Goal: Task Accomplishment & Management: Manage account settings

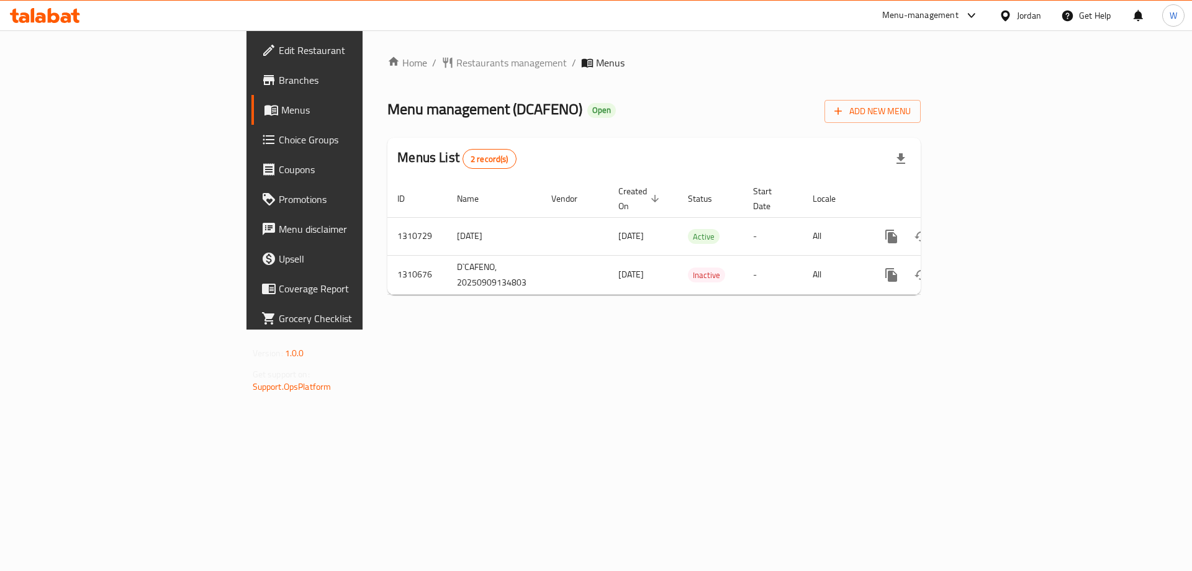
click at [889, 330] on div "Home / Restaurants management / Menus Menu management ( DCAFENO ) Open Add New …" at bounding box center [654, 179] width 583 height 299
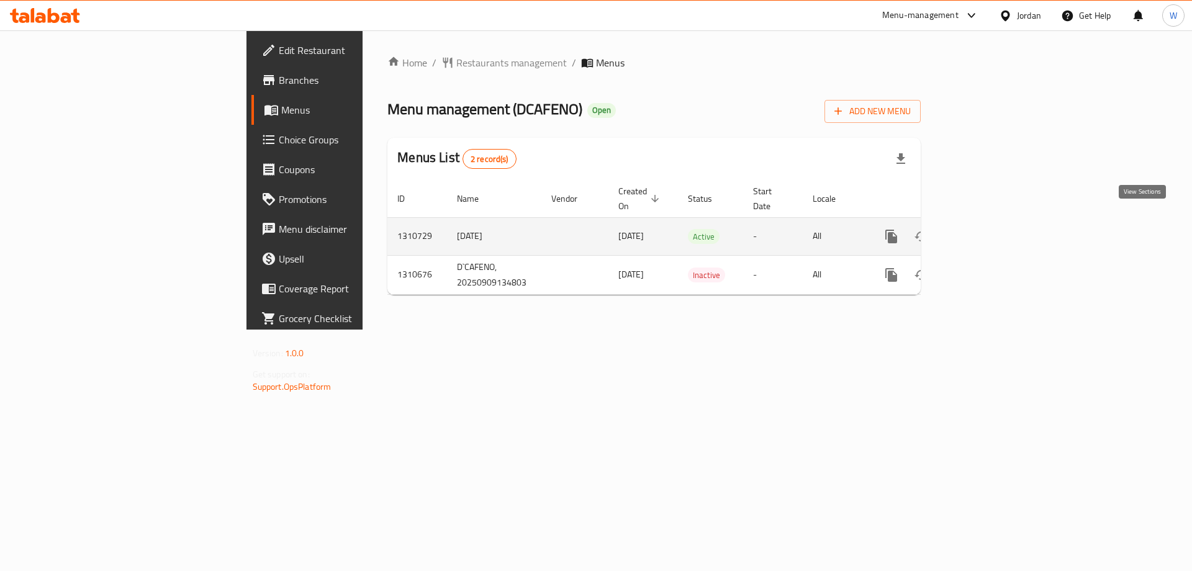
click at [988, 229] on icon "enhanced table" at bounding box center [980, 236] width 15 height 15
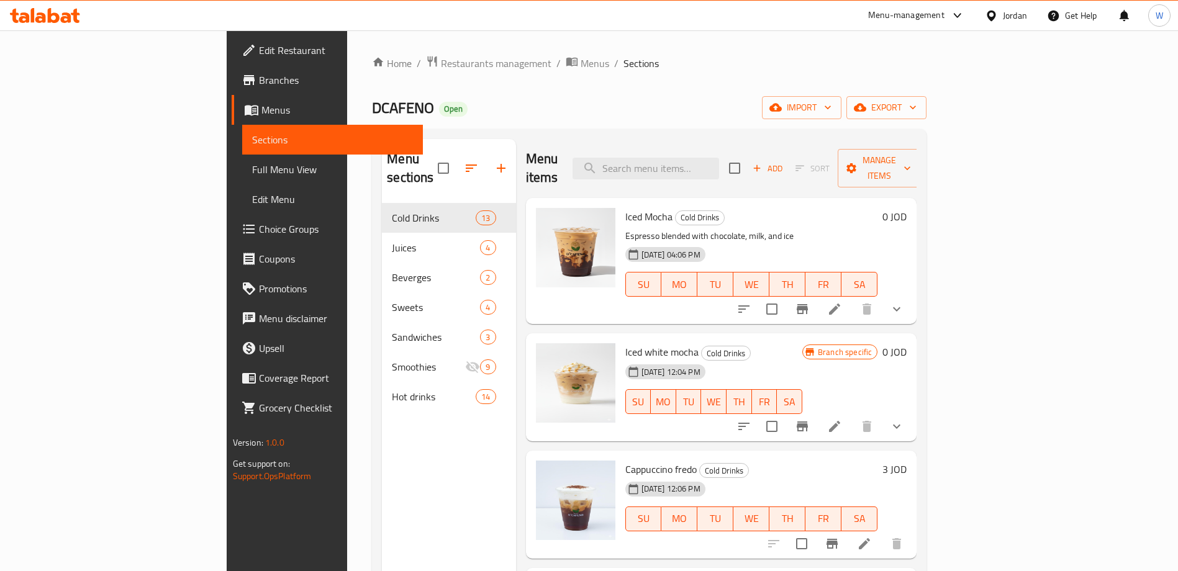
click at [678, 84] on div "Home / Restaurants management / Menus / Sections DCAFENO Open import export Men…" at bounding box center [649, 387] width 554 height 665
click at [705, 158] on input "search" at bounding box center [645, 169] width 146 height 22
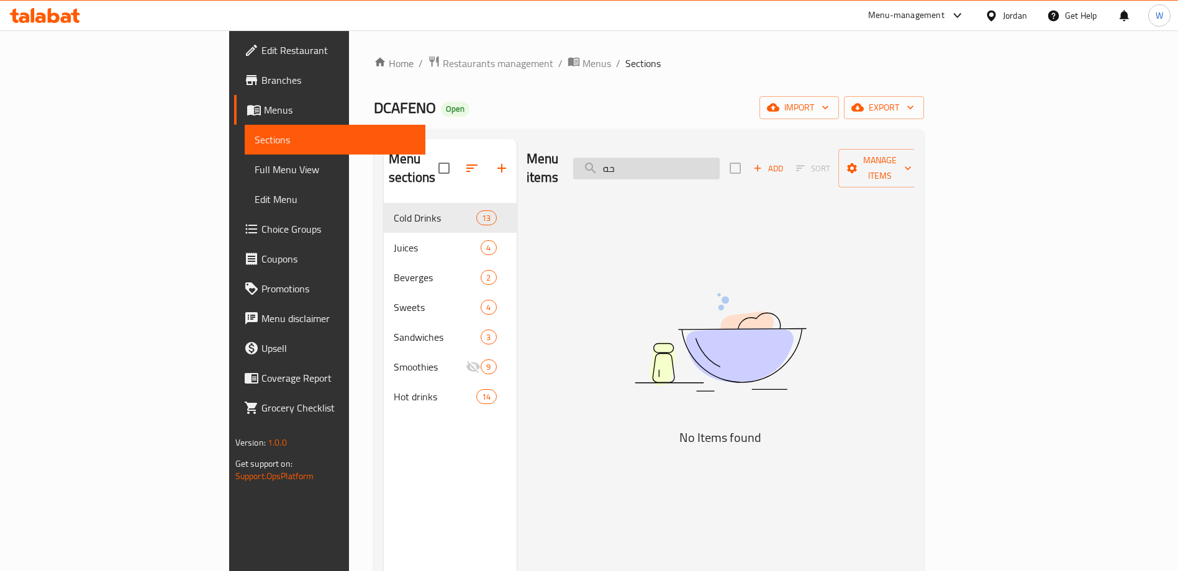
type input "ح"
click at [711, 158] on input "pisatch" at bounding box center [646, 169] width 146 height 22
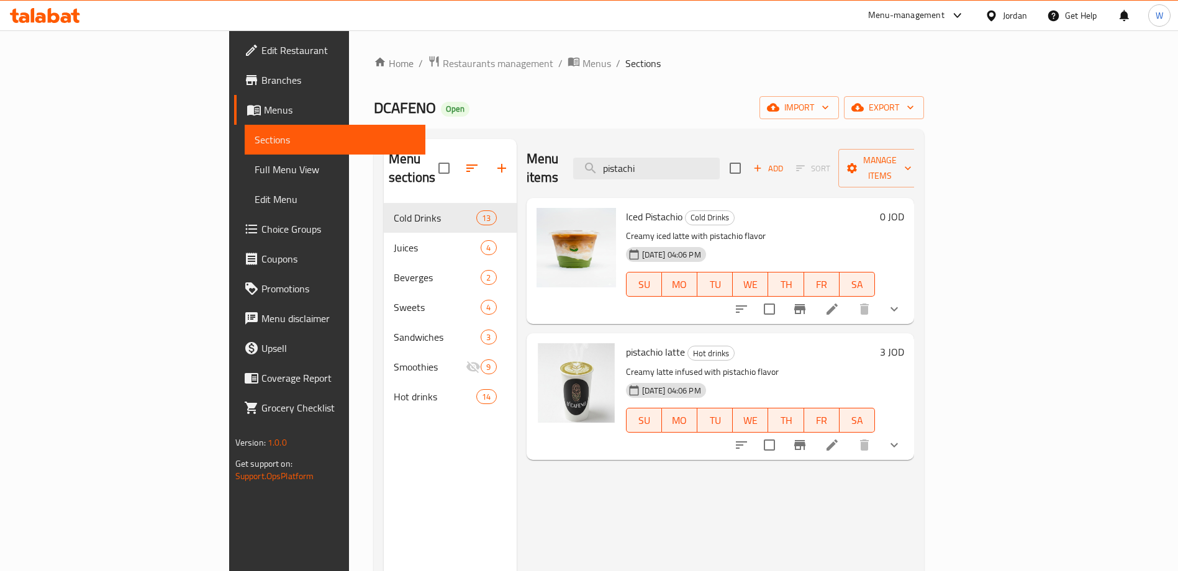
type input "pistachi"
click at [814, 294] on button "Branch-specific-item" at bounding box center [800, 309] width 30 height 30
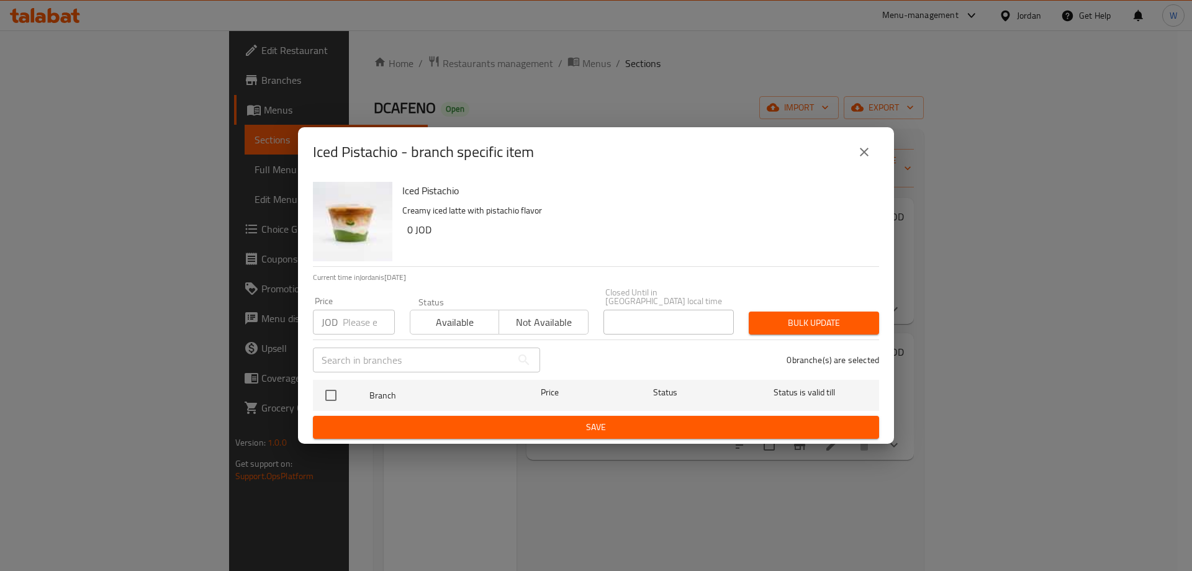
click at [861, 152] on icon "close" at bounding box center [864, 152] width 15 height 15
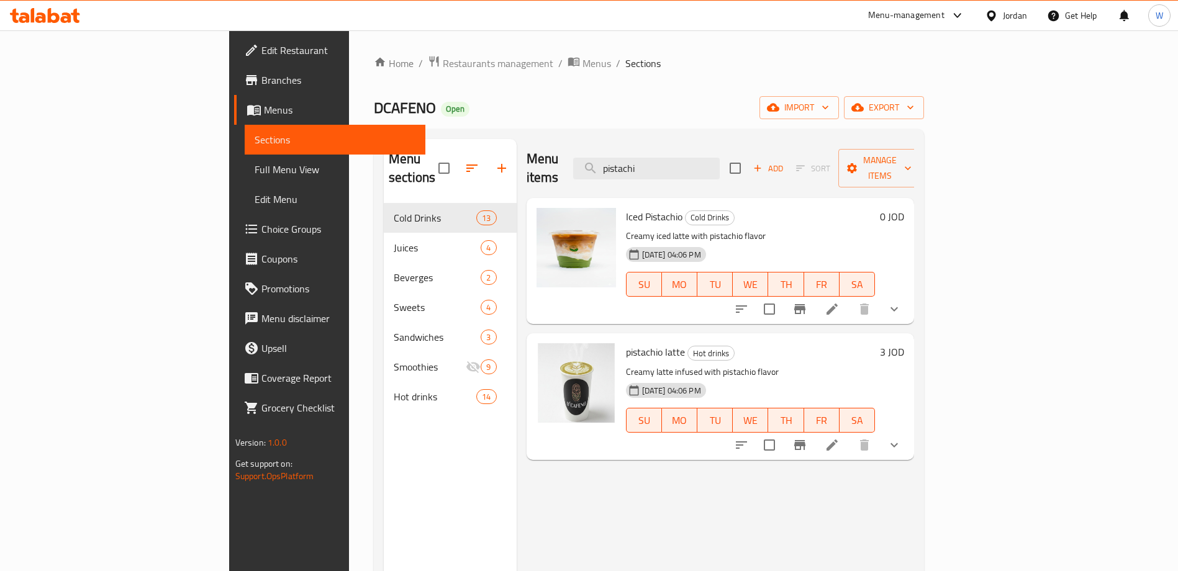
click at [849, 298] on li at bounding box center [831, 309] width 35 height 22
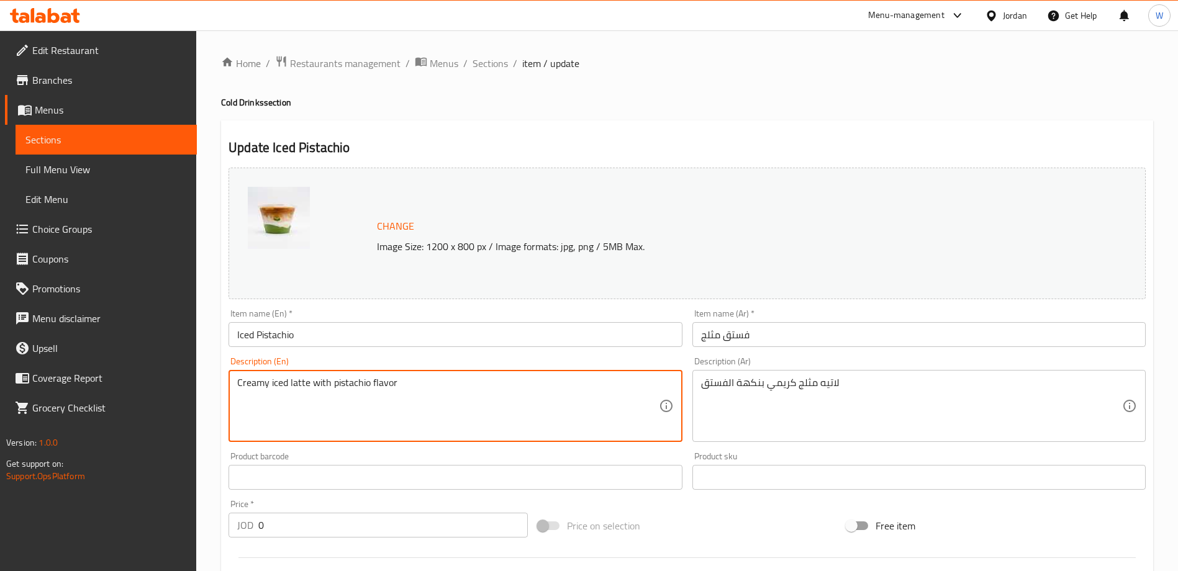
click at [406, 382] on textarea "Creamy iced latte with pistachio flavor" at bounding box center [447, 406] width 421 height 59
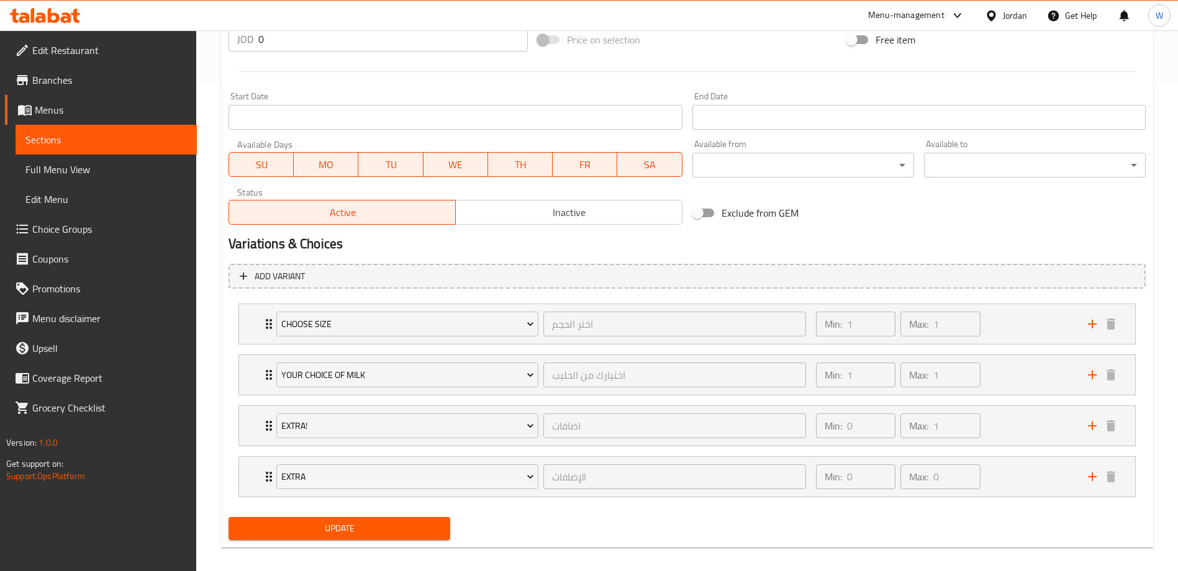
scroll to position [497, 0]
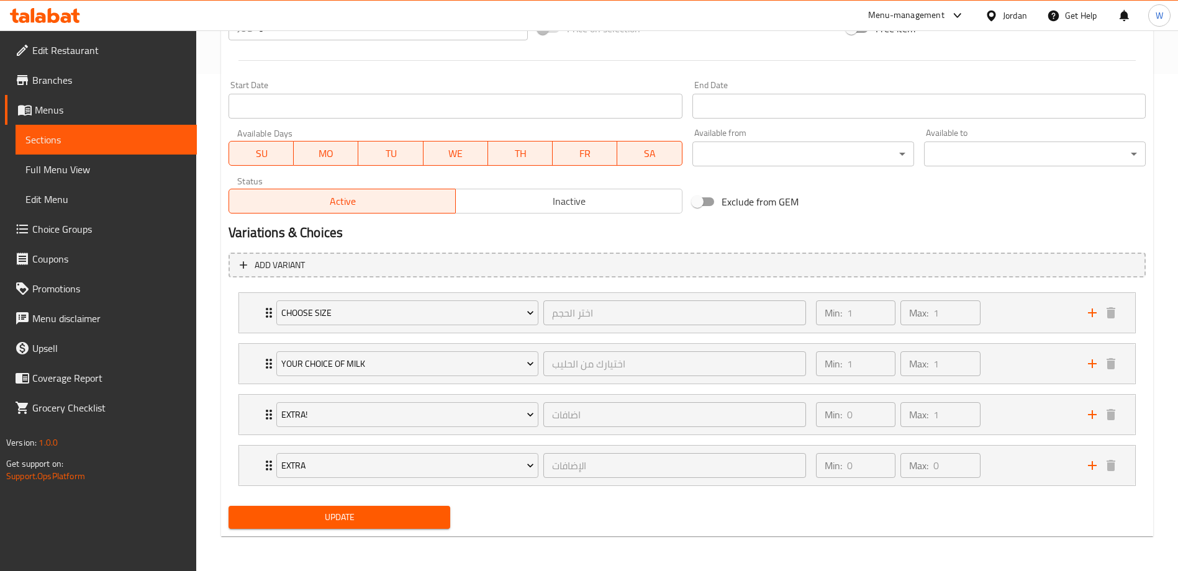
click at [520, 513] on div "Update" at bounding box center [686, 517] width 927 height 33
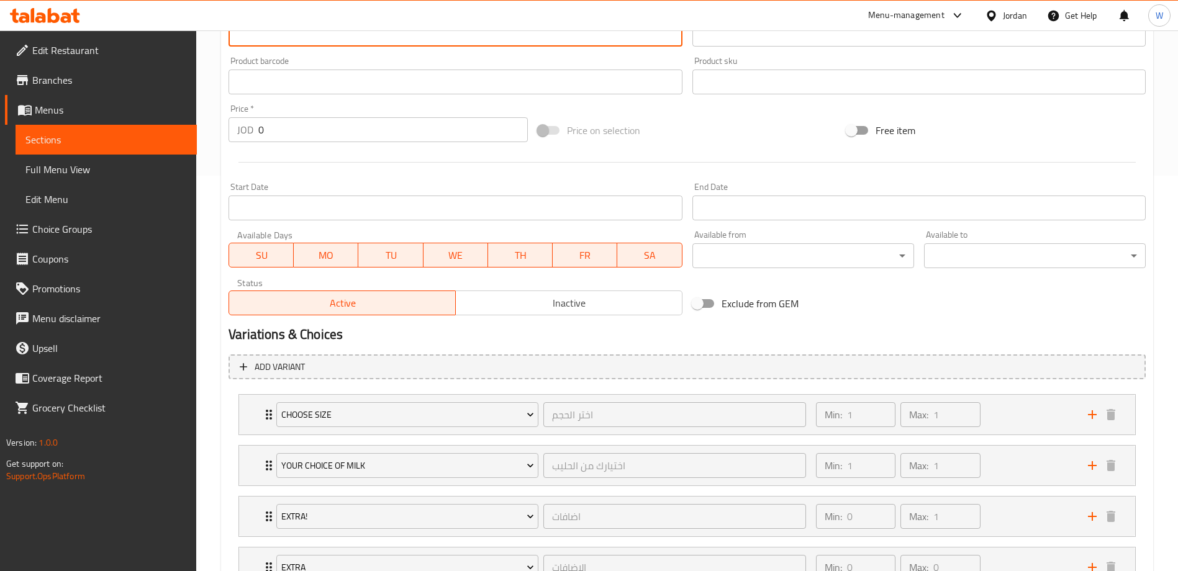
scroll to position [466, 0]
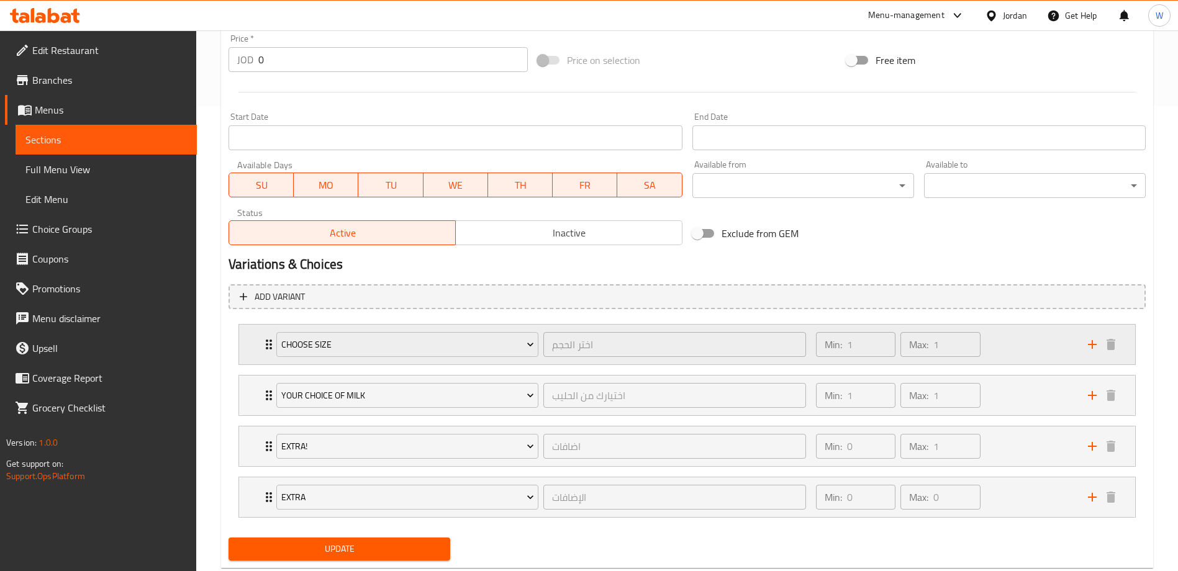
click at [1007, 348] on div "Min: 1 ​ Max: 1 ​" at bounding box center [944, 345] width 272 height 40
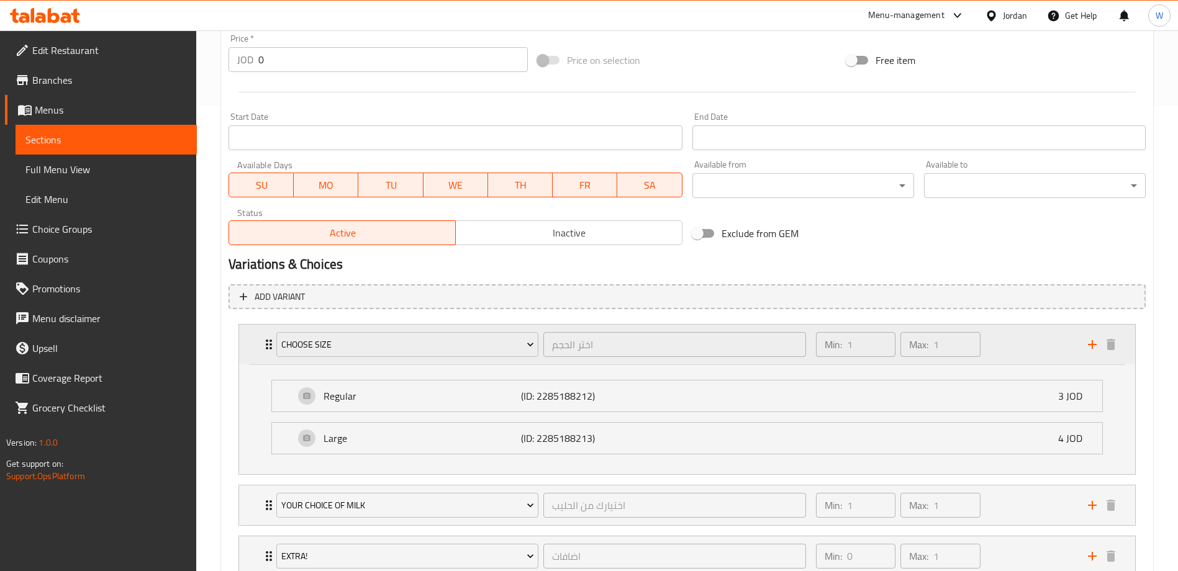
click at [1007, 348] on div "Min: 1 ​ Max: 1 ​" at bounding box center [944, 345] width 272 height 40
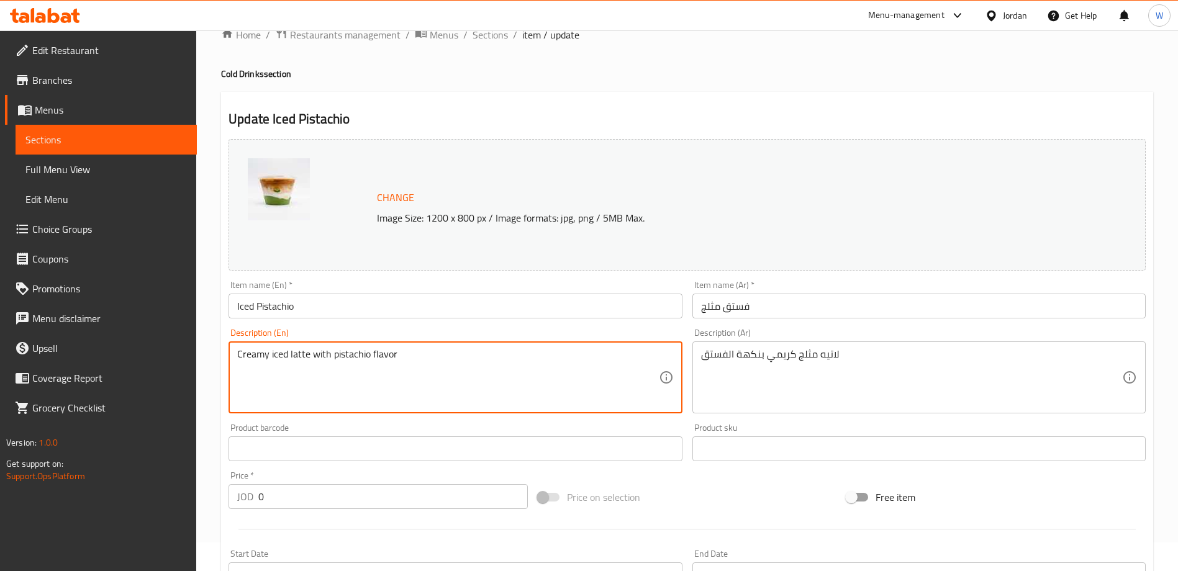
scroll to position [0, 0]
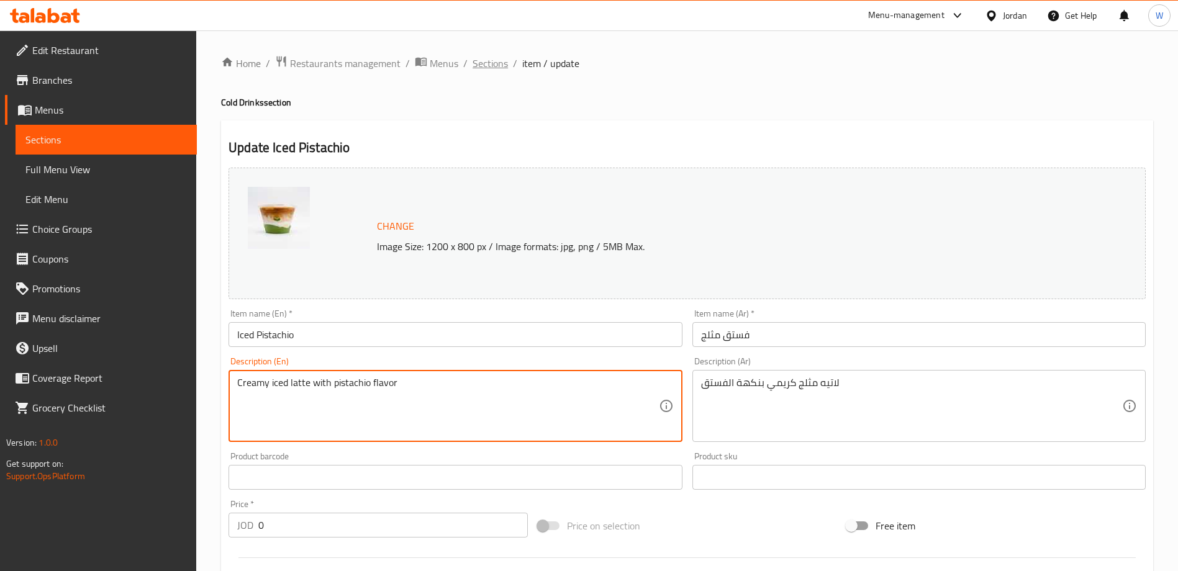
click at [498, 65] on span "Sections" at bounding box center [489, 63] width 35 height 15
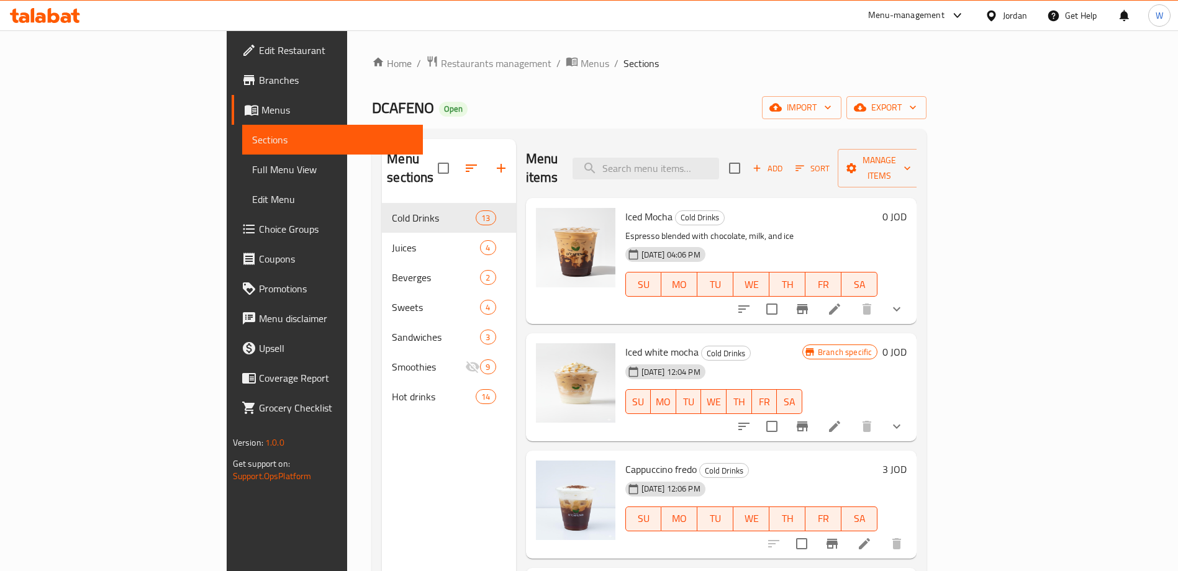
click at [717, 158] on input "search" at bounding box center [645, 169] width 146 height 22
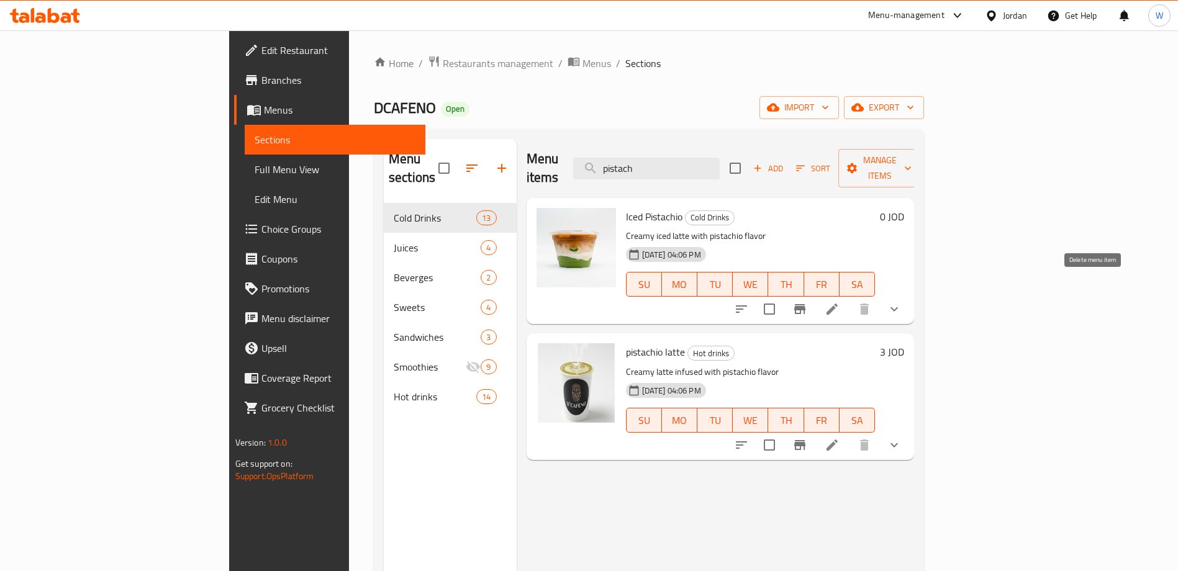
type input "pistach"
click at [901, 302] on icon "show more" at bounding box center [893, 309] width 15 height 15
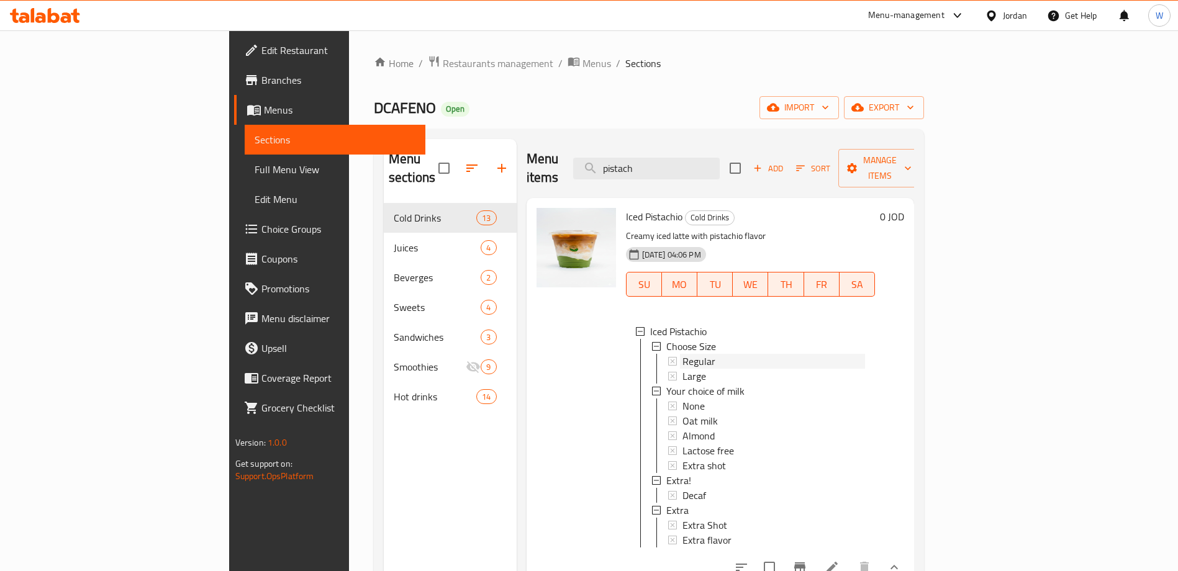
click at [682, 354] on div "Regular" at bounding box center [773, 361] width 183 height 15
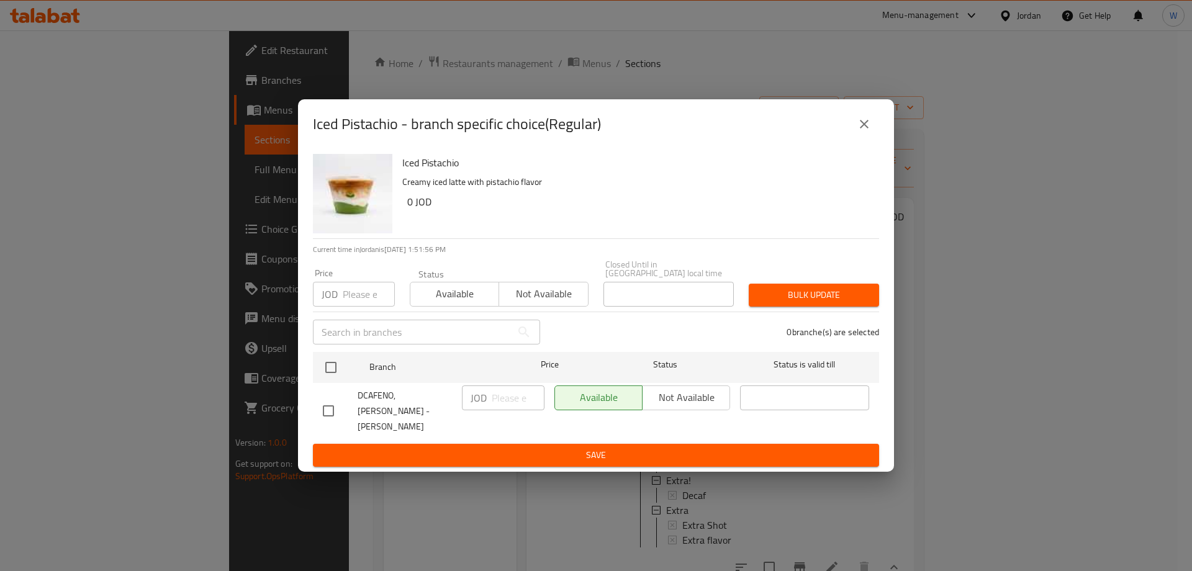
click at [868, 131] on icon "close" at bounding box center [864, 124] width 15 height 15
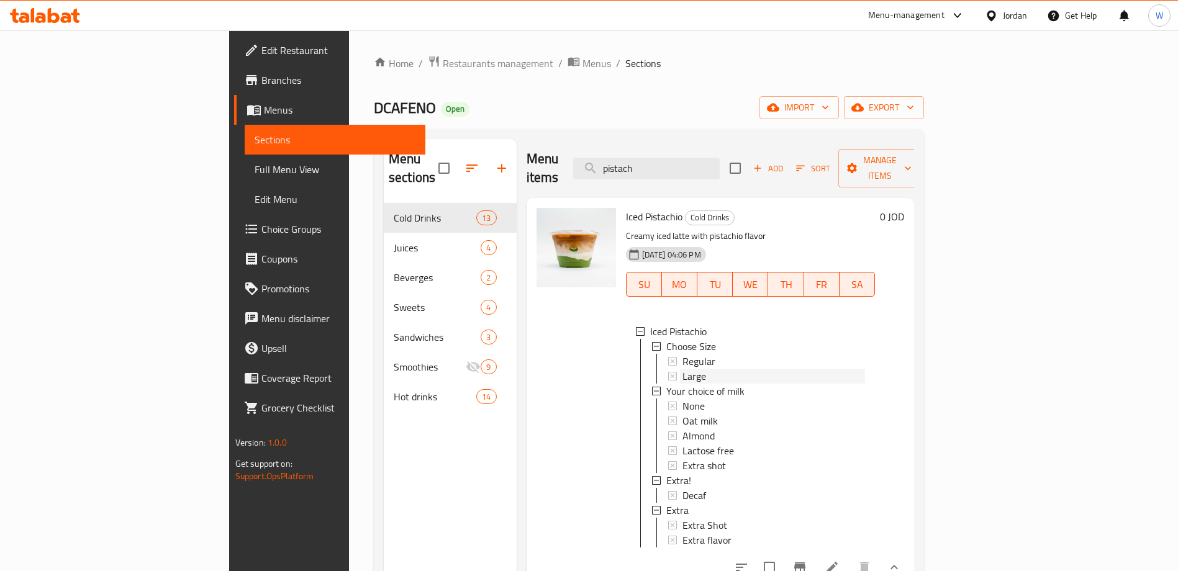
click at [682, 369] on div "Large" at bounding box center [773, 376] width 183 height 15
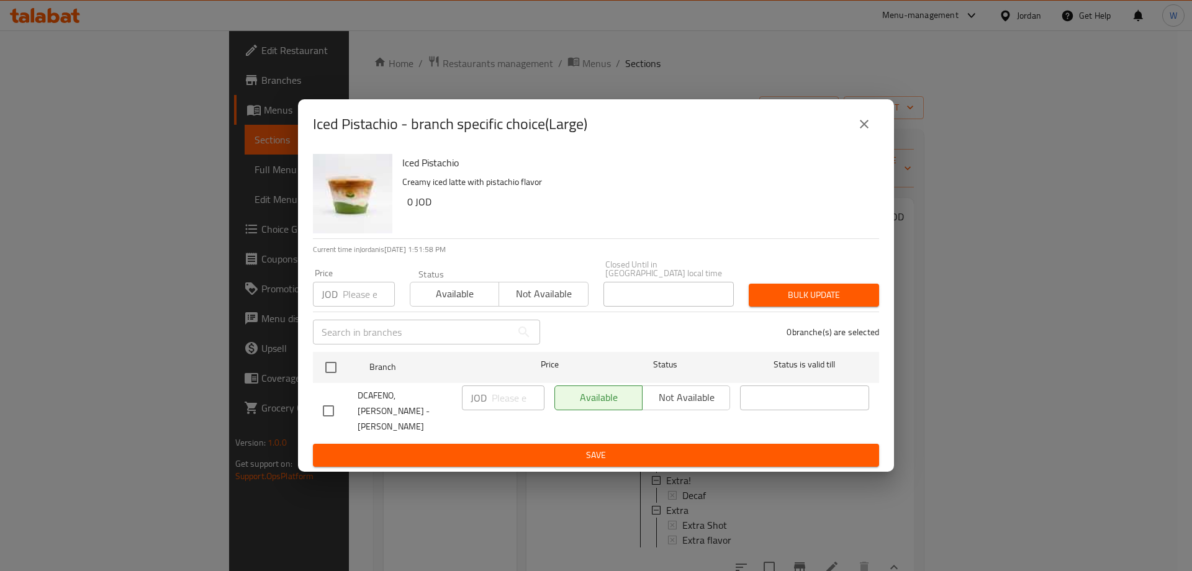
click at [862, 132] on icon "close" at bounding box center [864, 124] width 15 height 15
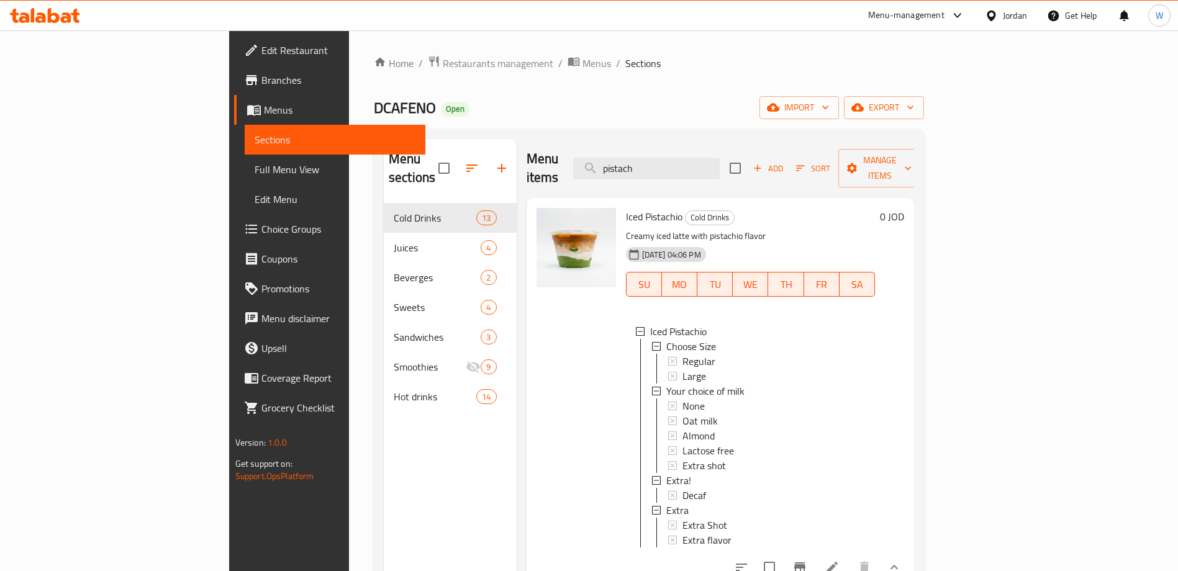
scroll to position [2, 0]
click at [713, 352] on div "Regular" at bounding box center [773, 359] width 183 height 15
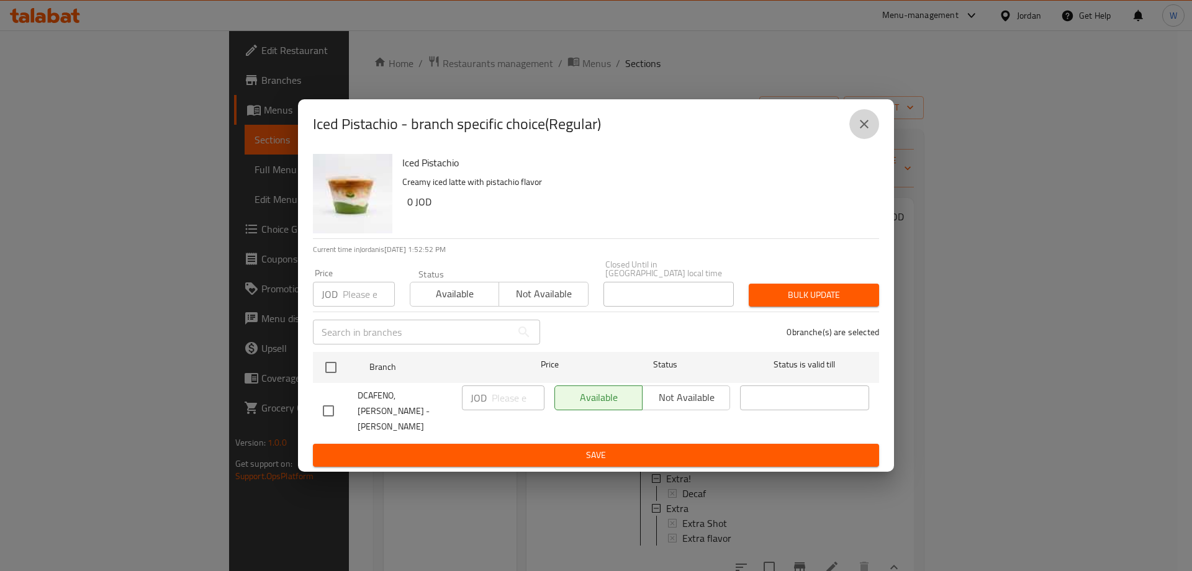
click at [872, 132] on button "close" at bounding box center [864, 124] width 30 height 30
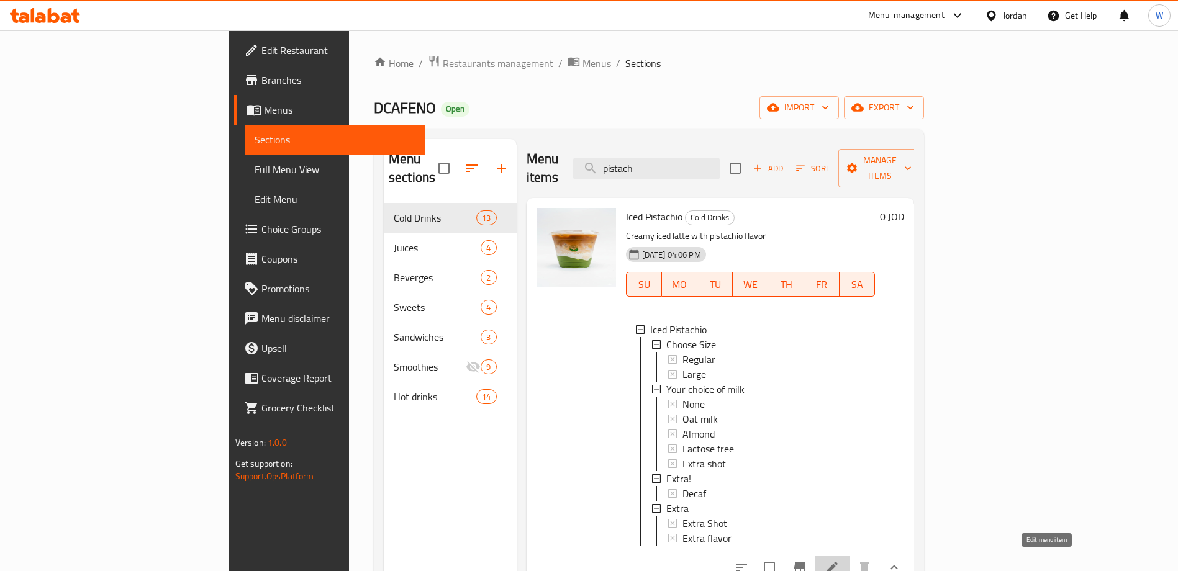
click at [839, 560] on icon at bounding box center [831, 567] width 15 height 15
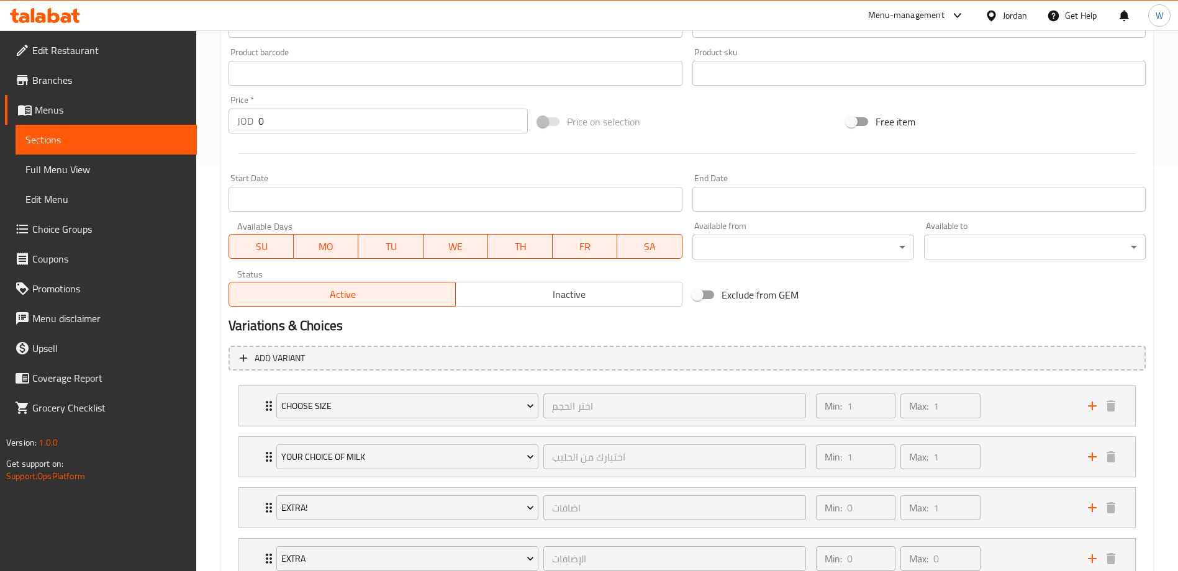
scroll to position [410, 0]
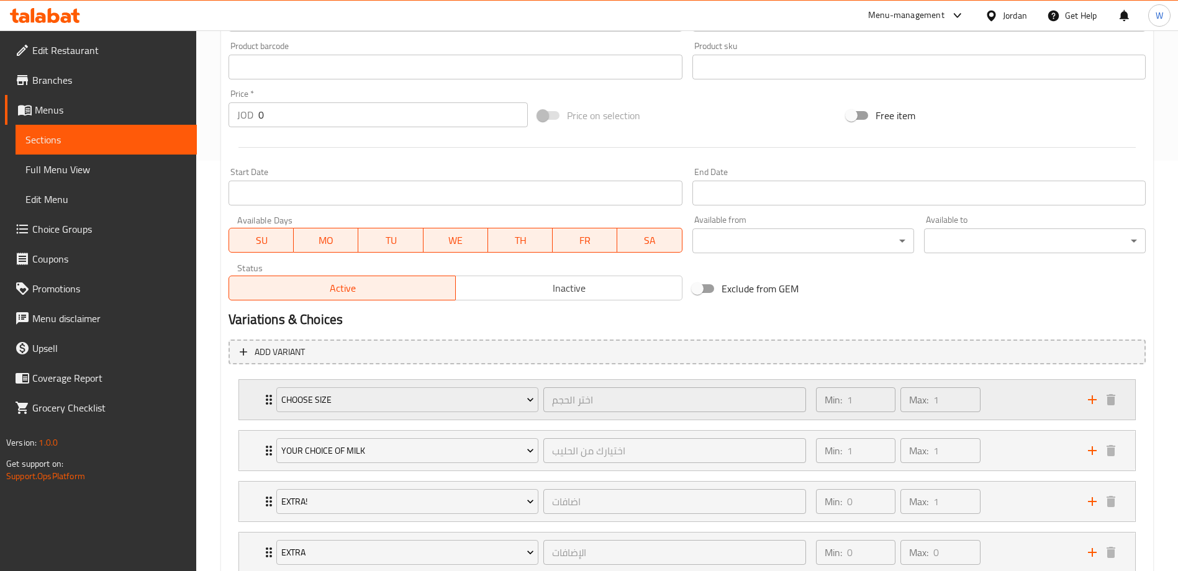
click at [1056, 401] on div "Min: 1 ​ Max: 1 ​" at bounding box center [944, 400] width 272 height 40
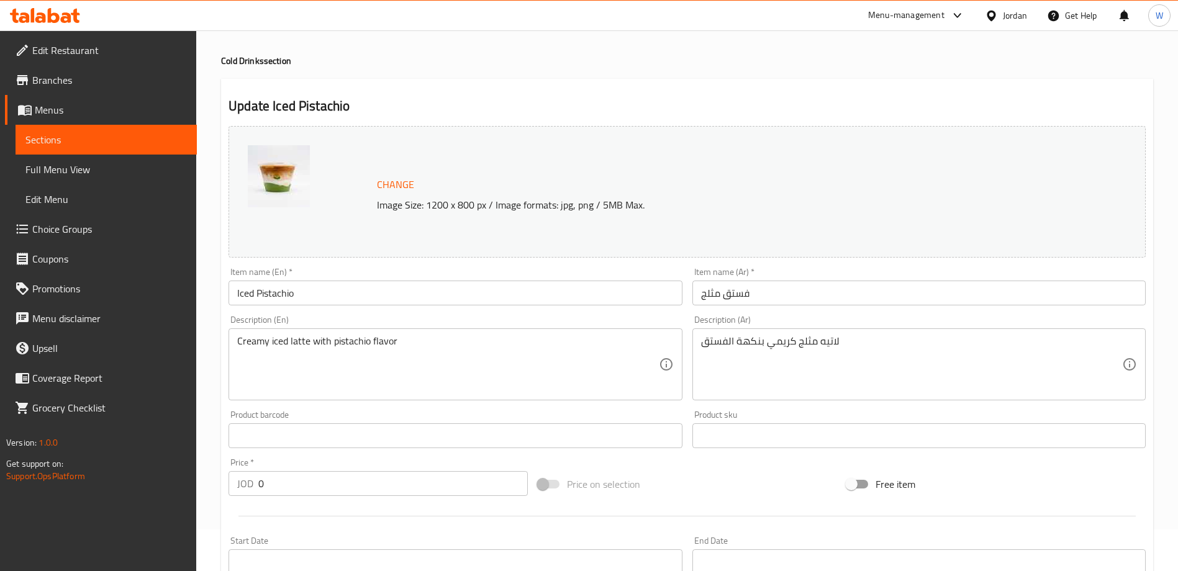
scroll to position [0, 0]
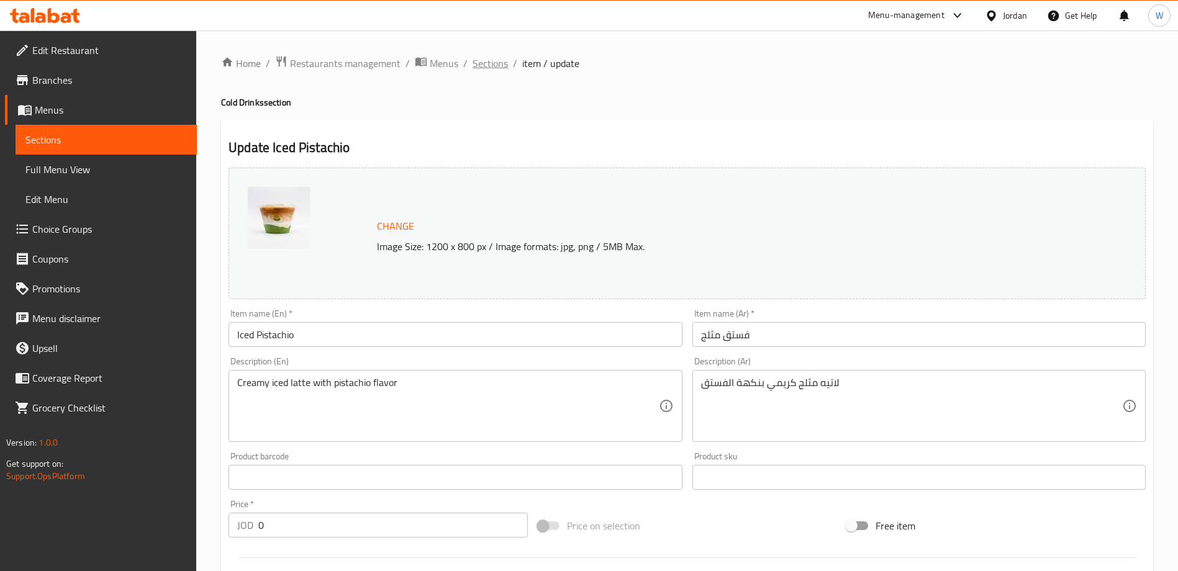
click at [484, 70] on span "Sections" at bounding box center [489, 63] width 35 height 15
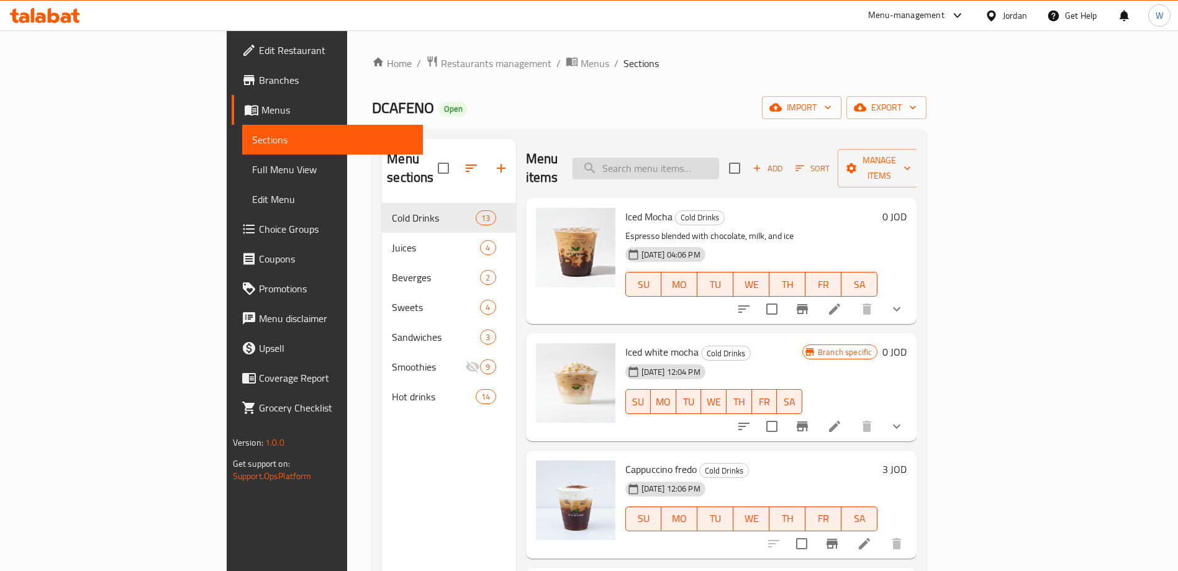
click at [706, 159] on input "search" at bounding box center [645, 169] width 146 height 22
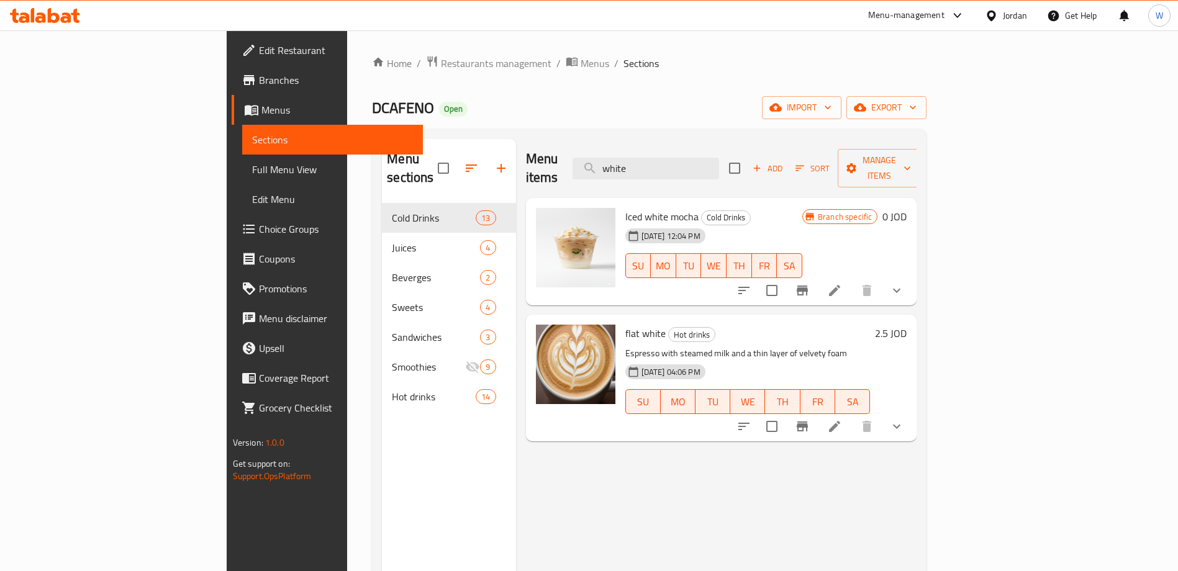
type input "white"
click at [809, 283] on icon "Branch-specific-item" at bounding box center [802, 290] width 15 height 15
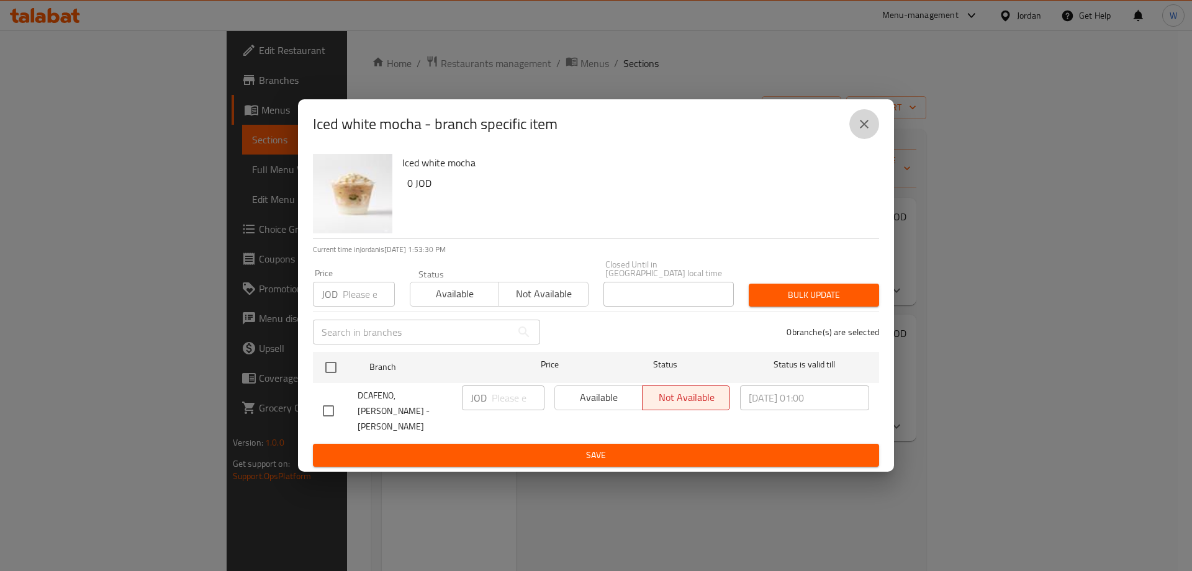
click at [862, 139] on button "close" at bounding box center [864, 124] width 30 height 30
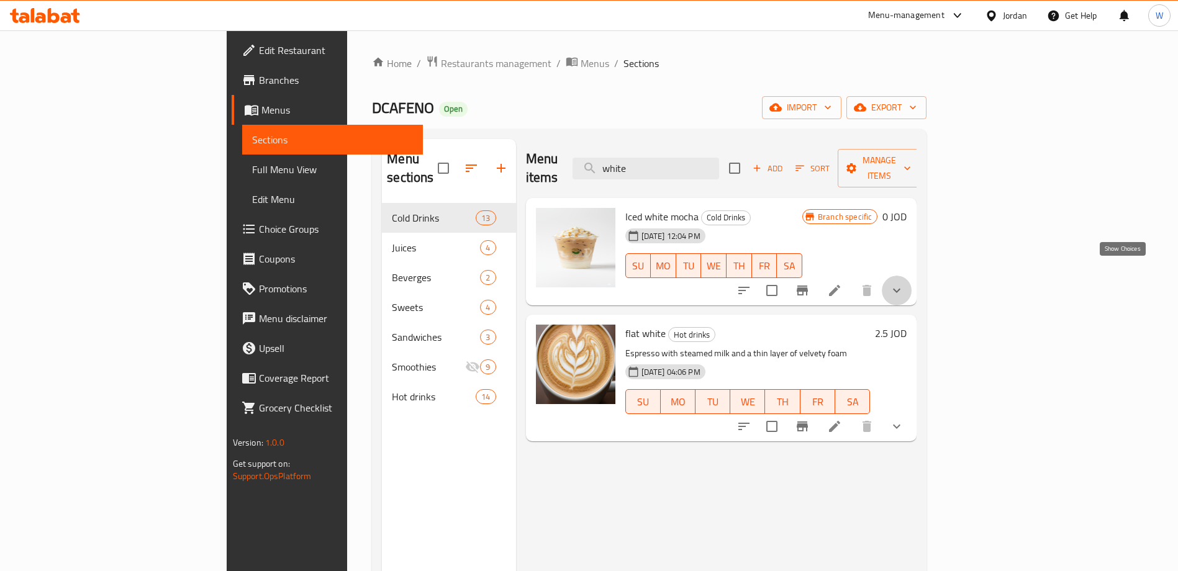
click at [904, 283] on icon "show more" at bounding box center [896, 290] width 15 height 15
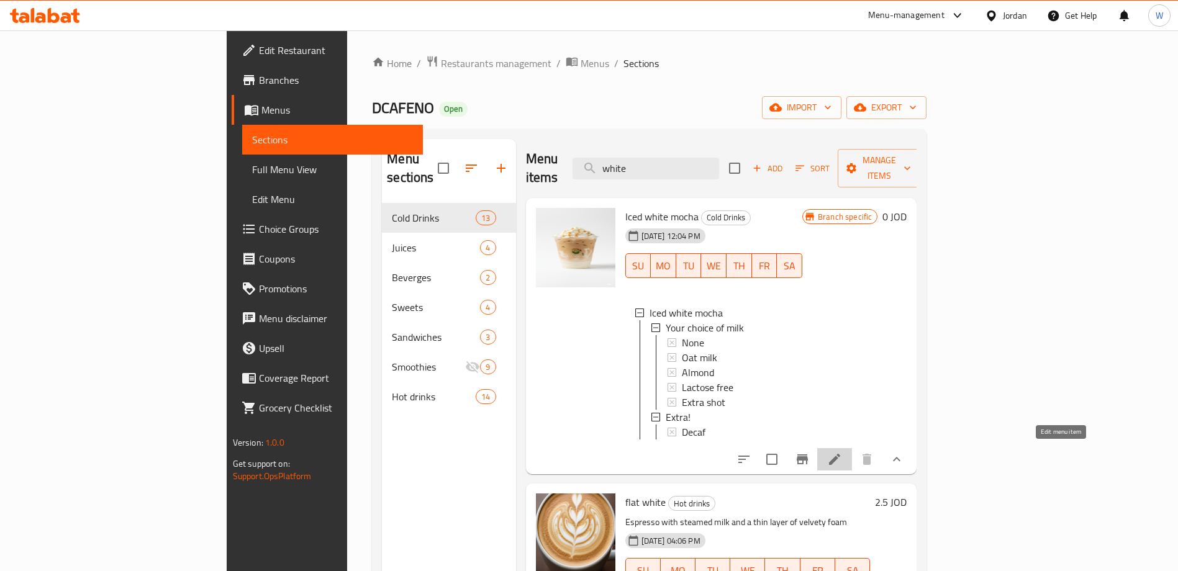
click at [842, 457] on icon at bounding box center [834, 459] width 15 height 15
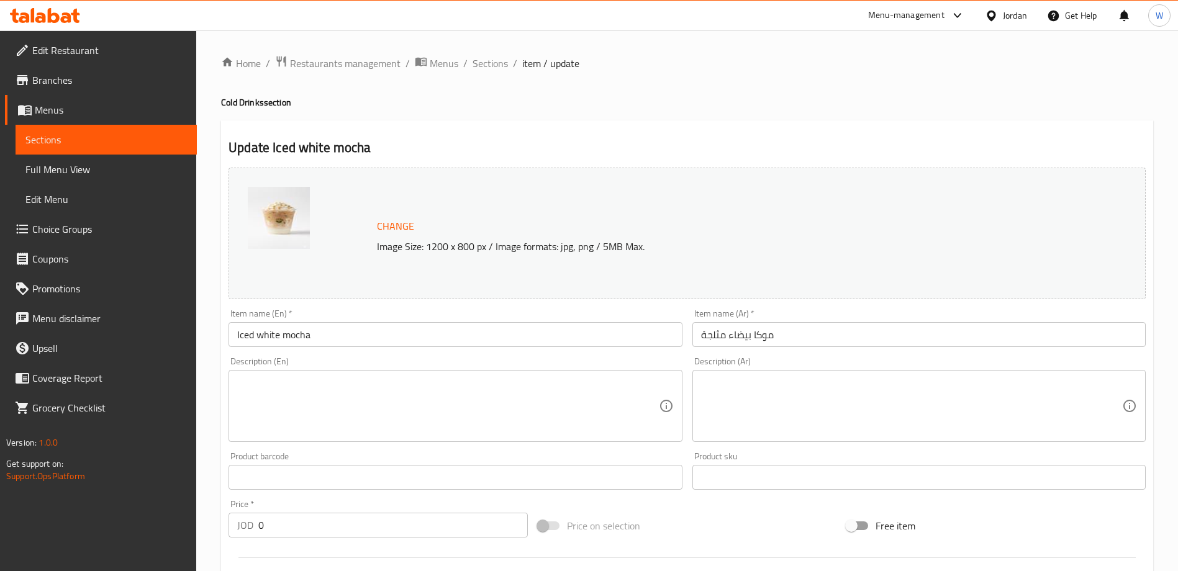
scroll to position [395, 0]
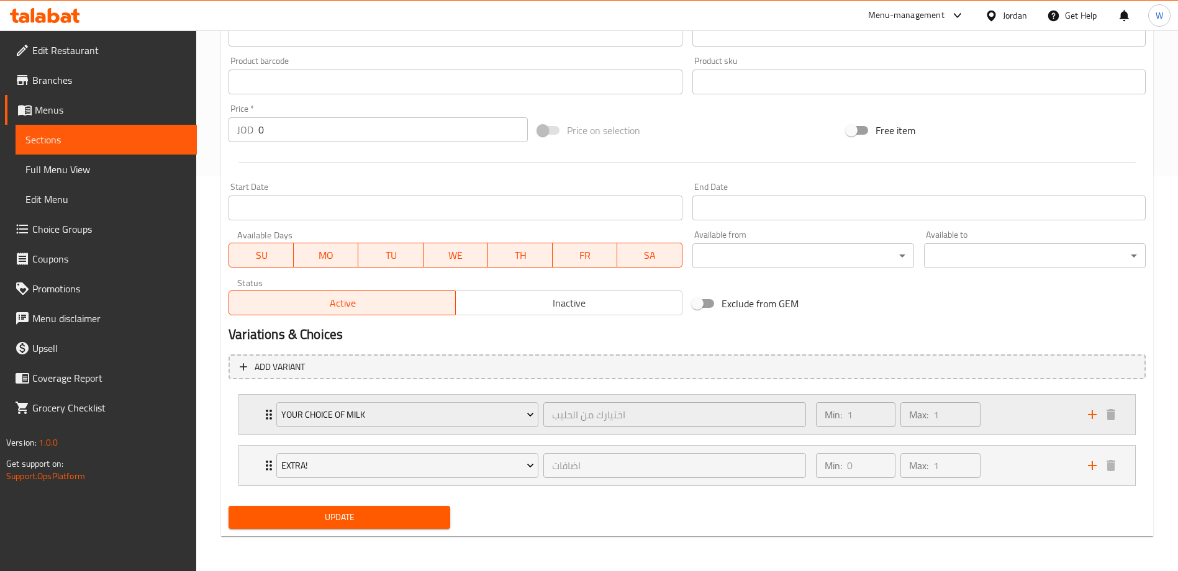
click at [1042, 430] on div "Min: 1 ​ Max: 1 ​" at bounding box center [944, 415] width 272 height 40
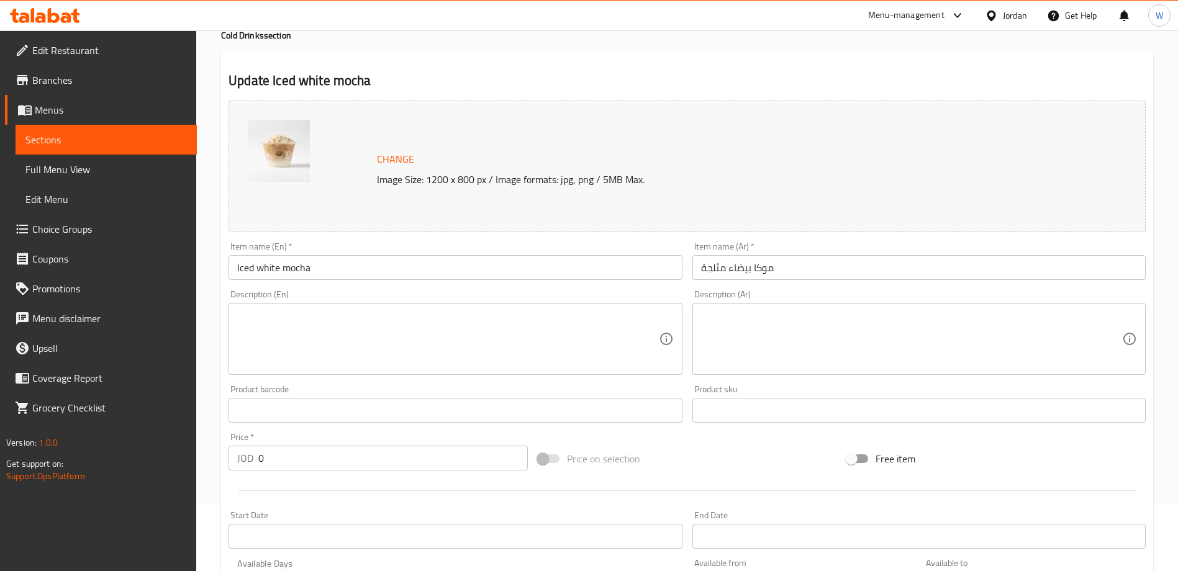
scroll to position [0, 0]
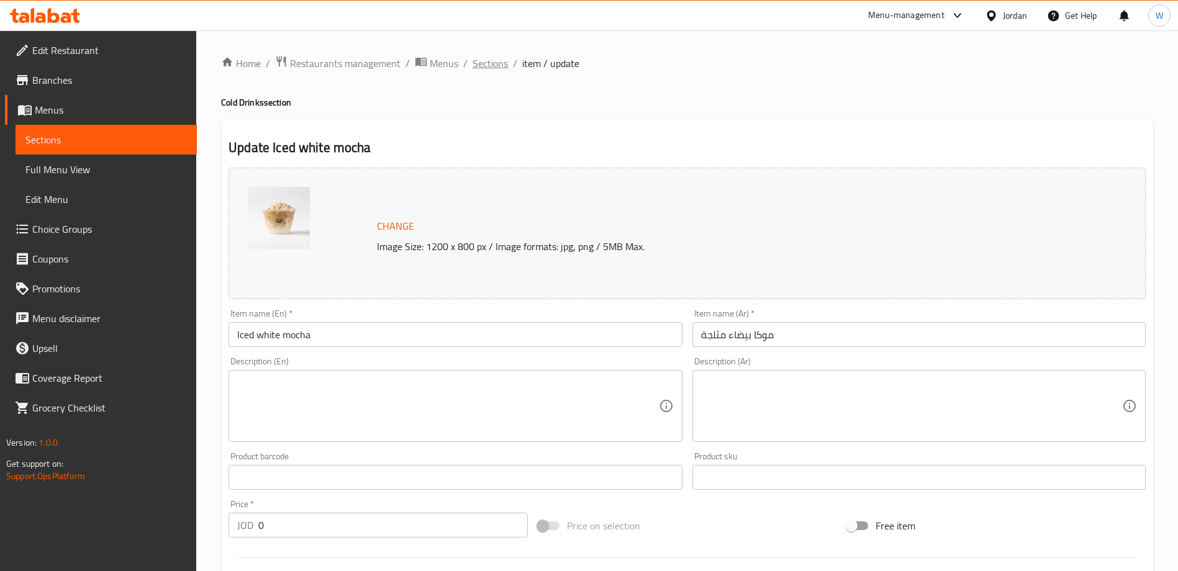
click at [479, 66] on span "Sections" at bounding box center [489, 63] width 35 height 15
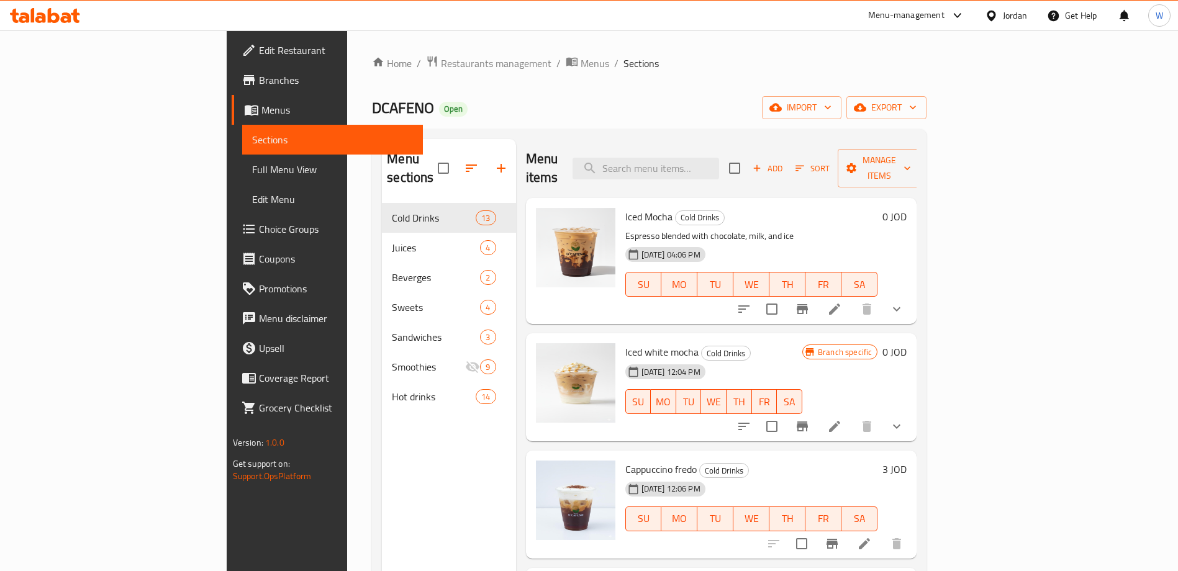
click at [785, 110] on div "DCAFENO Open import export" at bounding box center [649, 107] width 554 height 23
click at [904, 302] on icon "show more" at bounding box center [896, 309] width 15 height 15
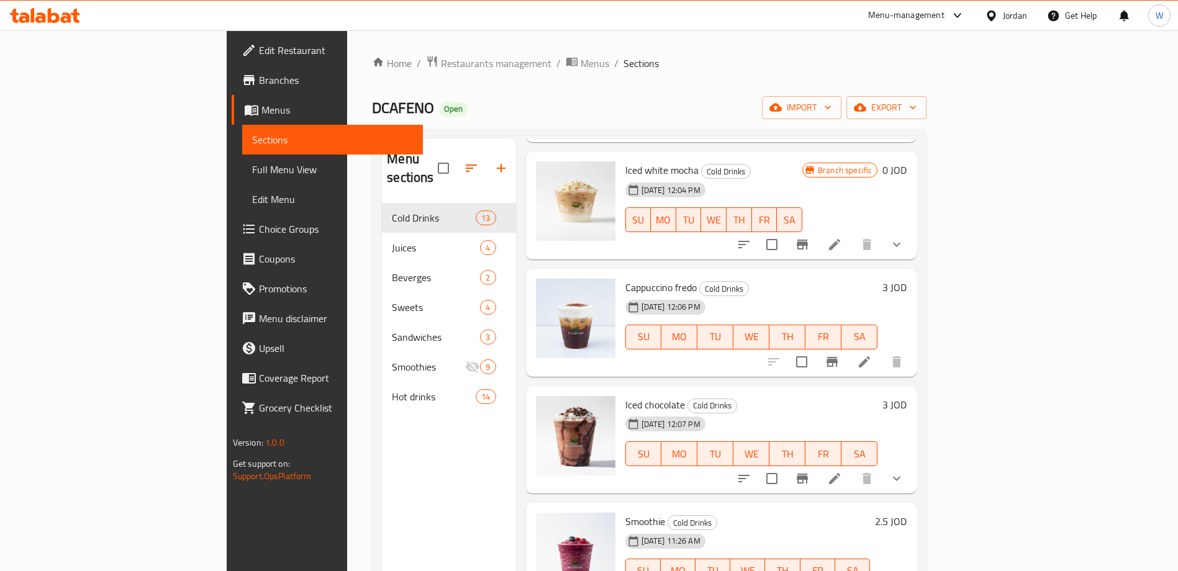
scroll to position [372, 0]
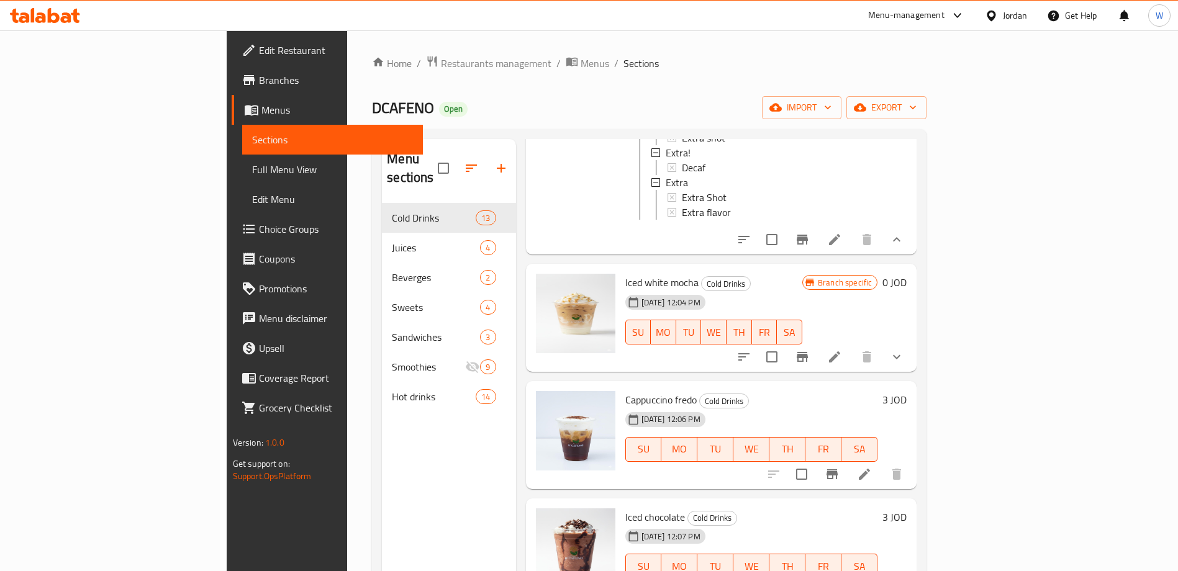
click at [904, 349] on icon "show more" at bounding box center [896, 356] width 15 height 15
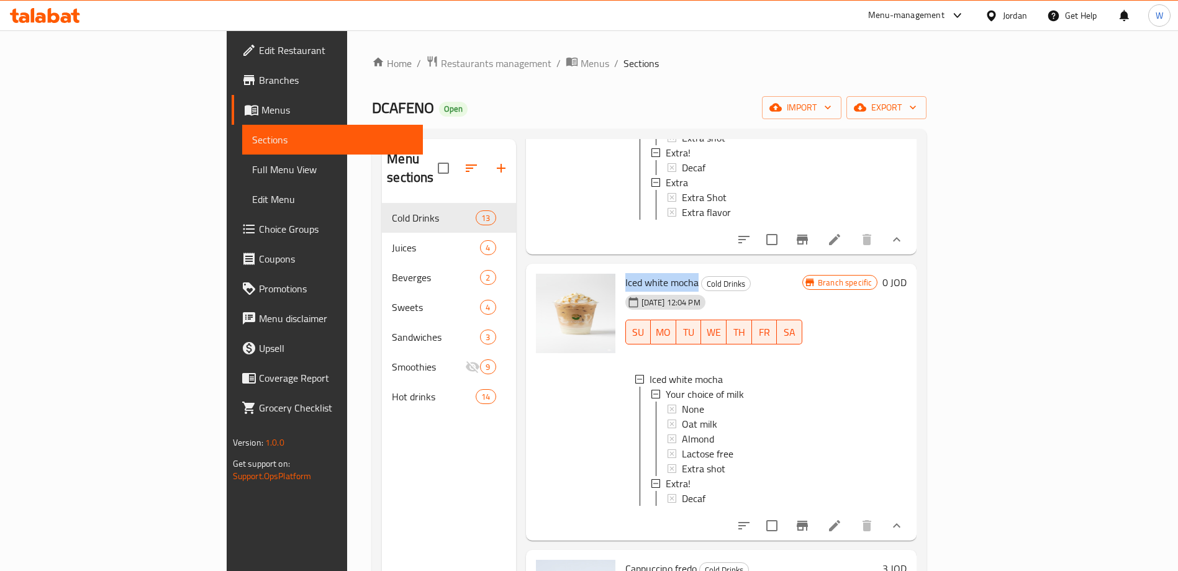
drag, startPoint x: 641, startPoint y: 280, endPoint x: 567, endPoint y: 277, distance: 73.9
click at [620, 277] on div "Iced white mocha Cold Drinks 15-09-2025 12:04 PM SU MO TU WE TH FR SA Iced whit…" at bounding box center [713, 402] width 187 height 267
copy span "Iced white mocha"
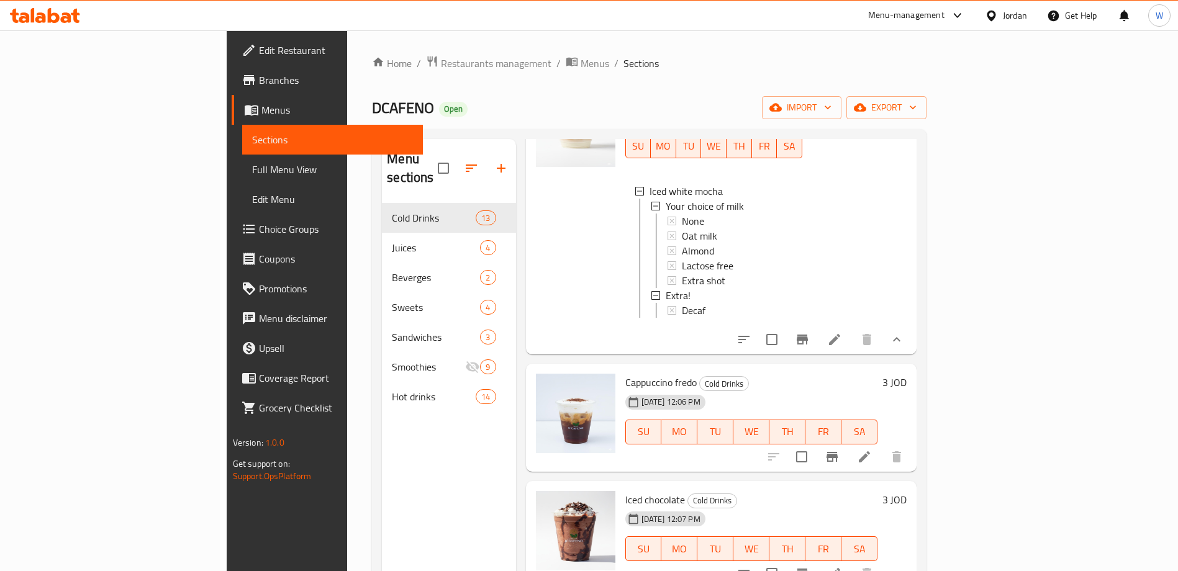
scroll to position [745, 0]
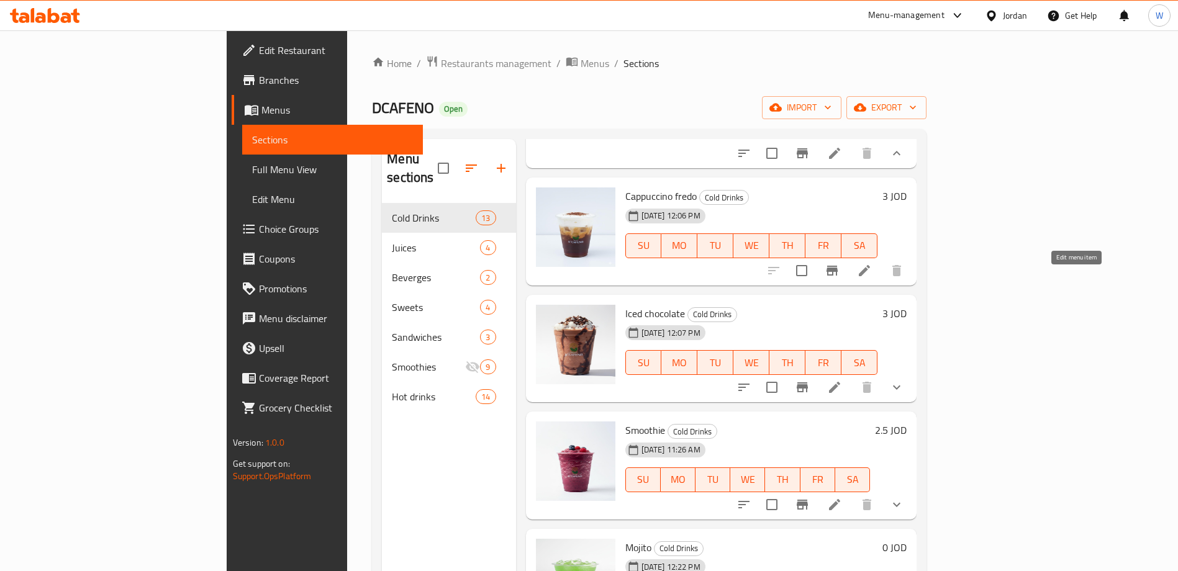
click at [872, 278] on icon at bounding box center [864, 270] width 15 height 15
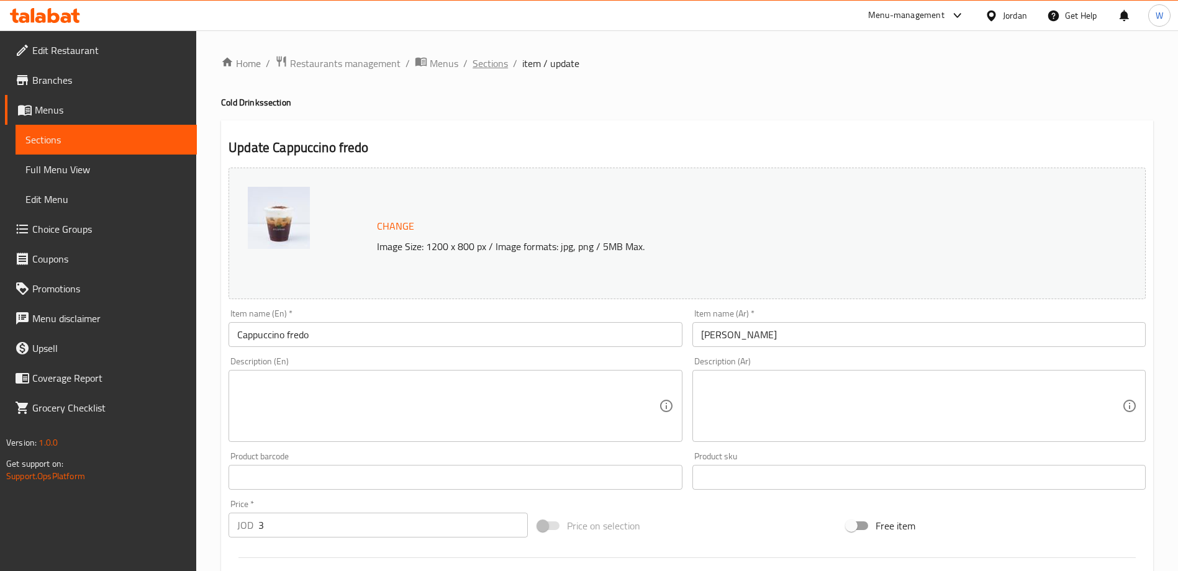
click at [492, 68] on span "Sections" at bounding box center [489, 63] width 35 height 15
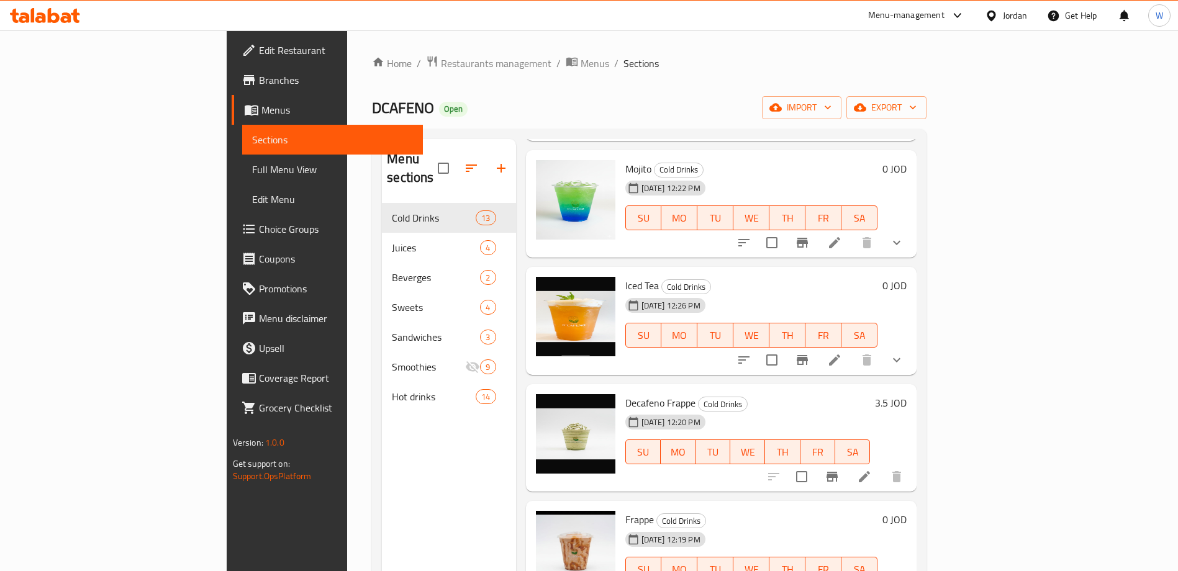
scroll to position [93, 0]
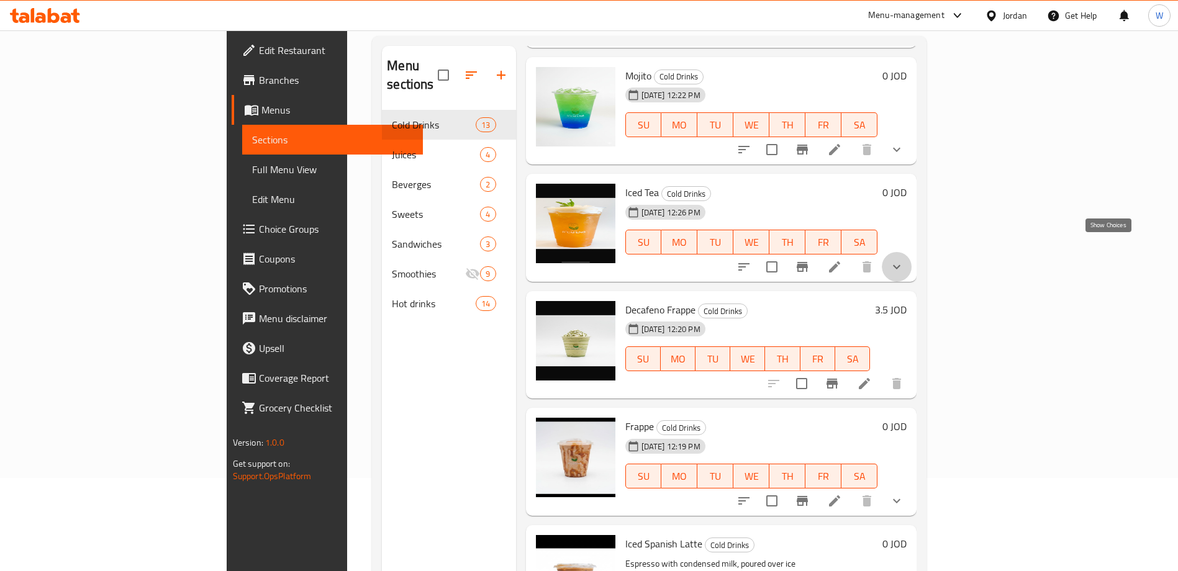
click at [904, 259] on icon "show more" at bounding box center [896, 266] width 15 height 15
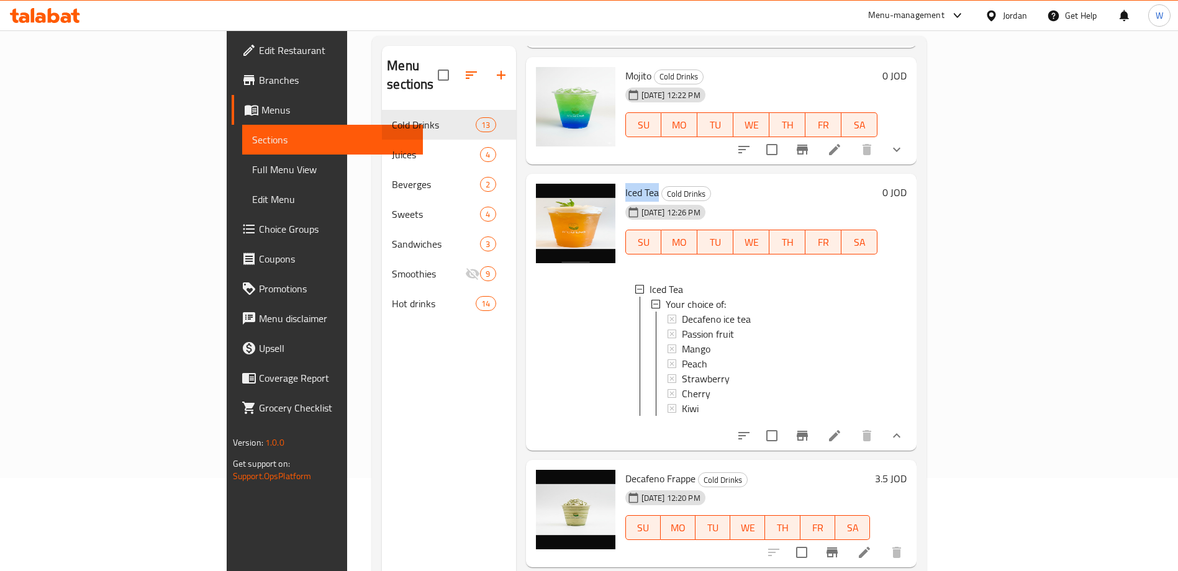
drag, startPoint x: 600, startPoint y: 176, endPoint x: 567, endPoint y: 176, distance: 32.9
click at [620, 179] on div "Iced Tea Cold Drinks 14-09-2025 12:26 PM SU MO TU WE TH FR SA Iced Tea Your cho…" at bounding box center [751, 312] width 263 height 267
copy span "Iced Tea"
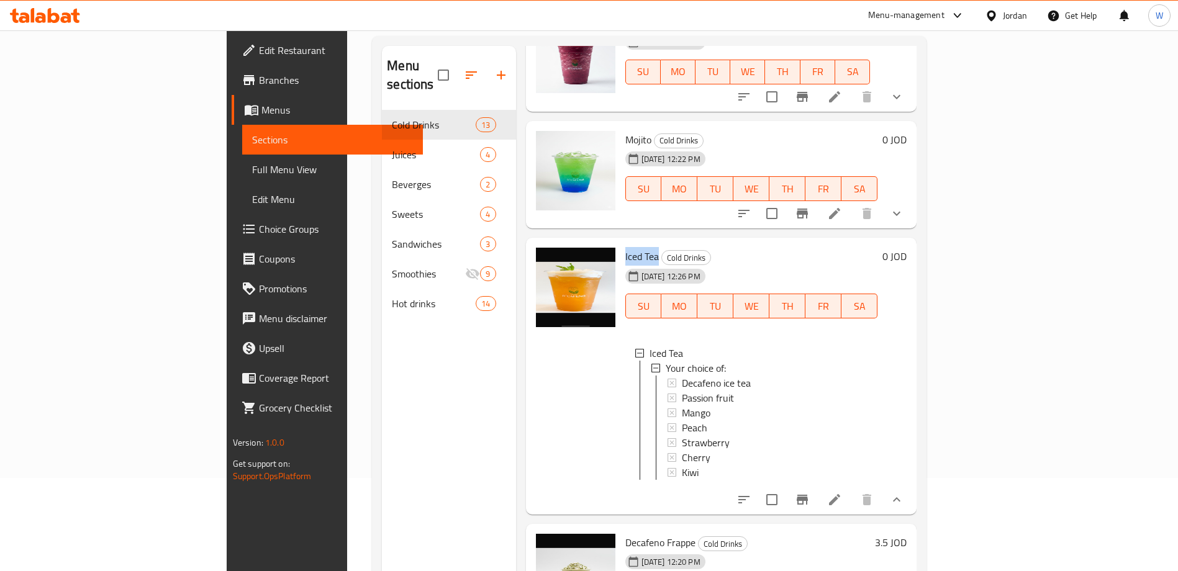
scroll to position [559, 0]
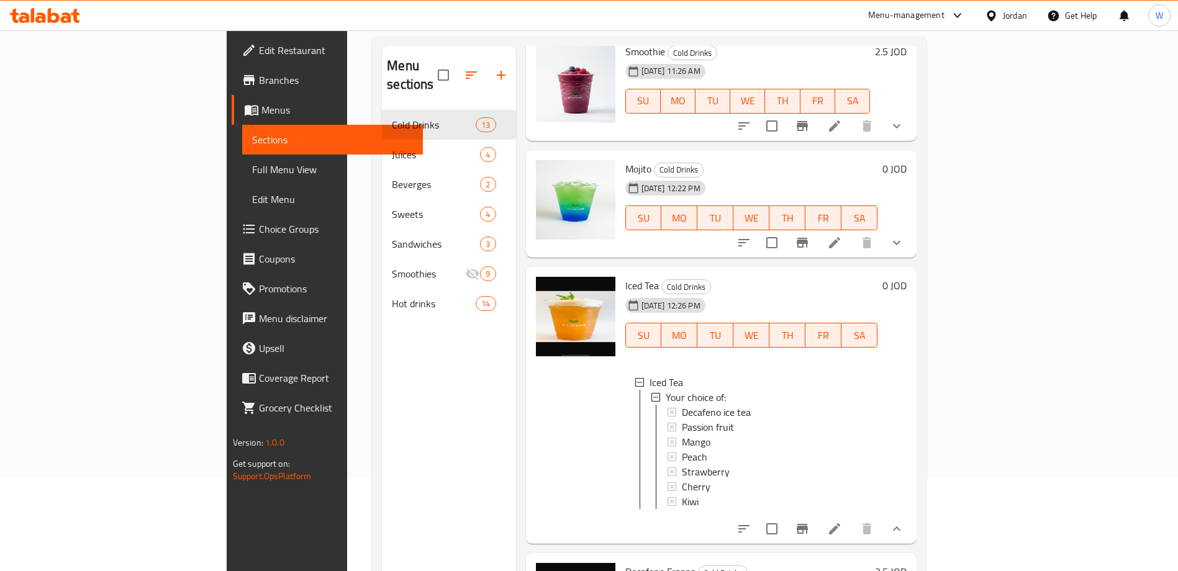
click at [951, 235] on div "Home / Restaurants management / Menus / Sections DCAFENO Open import export Men…" at bounding box center [649, 294] width 604 height 714
click at [904, 235] on icon "show more" at bounding box center [896, 242] width 15 height 15
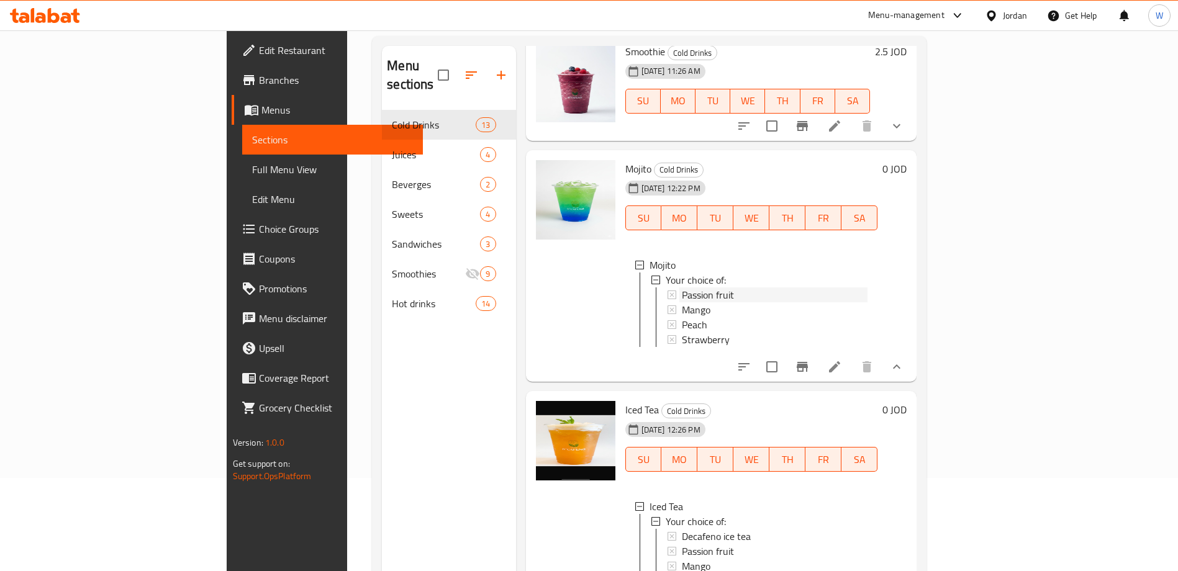
click at [716, 287] on div "Passion fruit" at bounding box center [775, 294] width 186 height 15
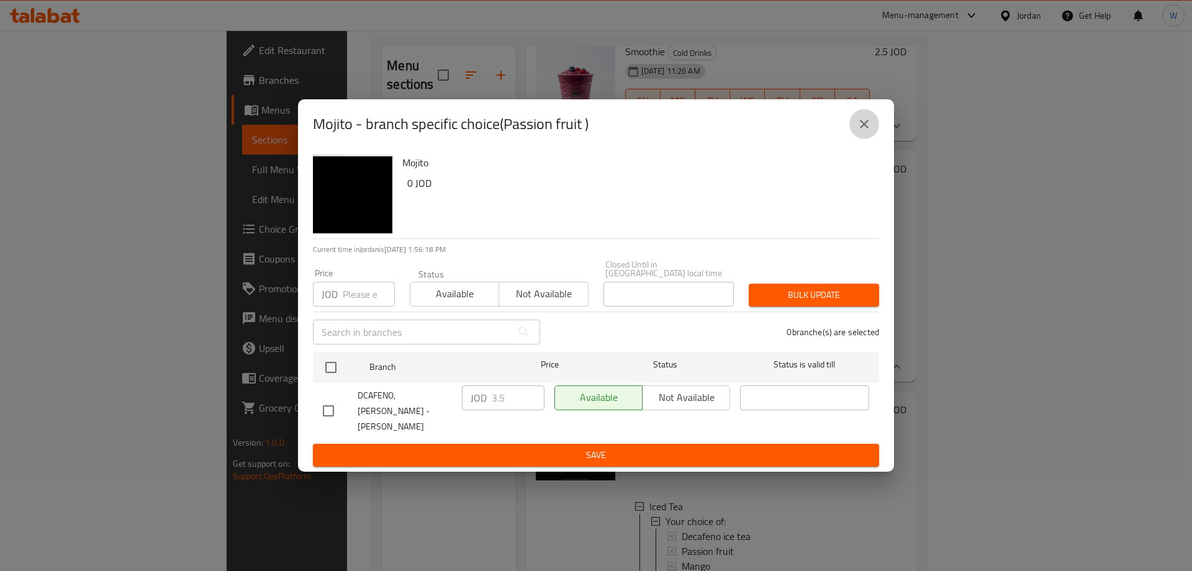
click at [854, 139] on button "close" at bounding box center [864, 124] width 30 height 30
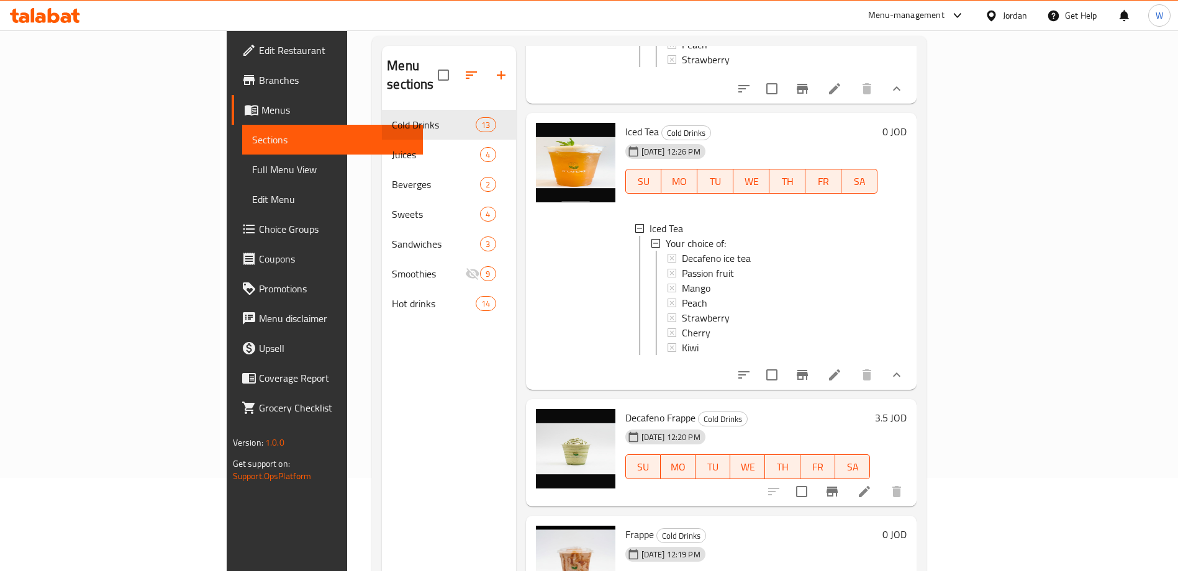
scroll to position [838, 0]
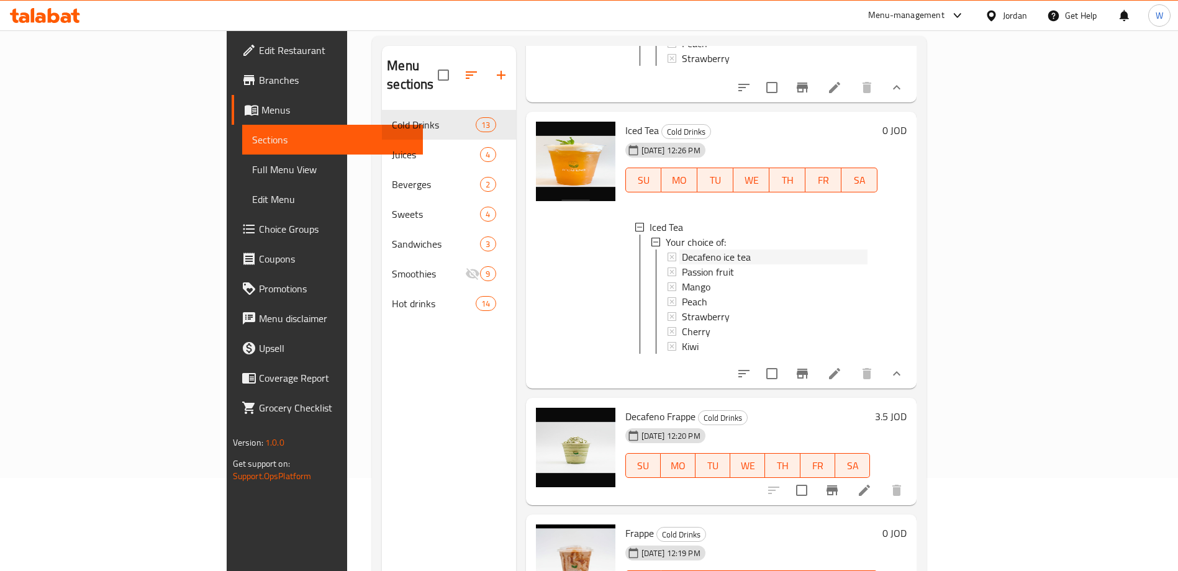
click at [682, 254] on span "Decafeno ice tea" at bounding box center [716, 257] width 69 height 15
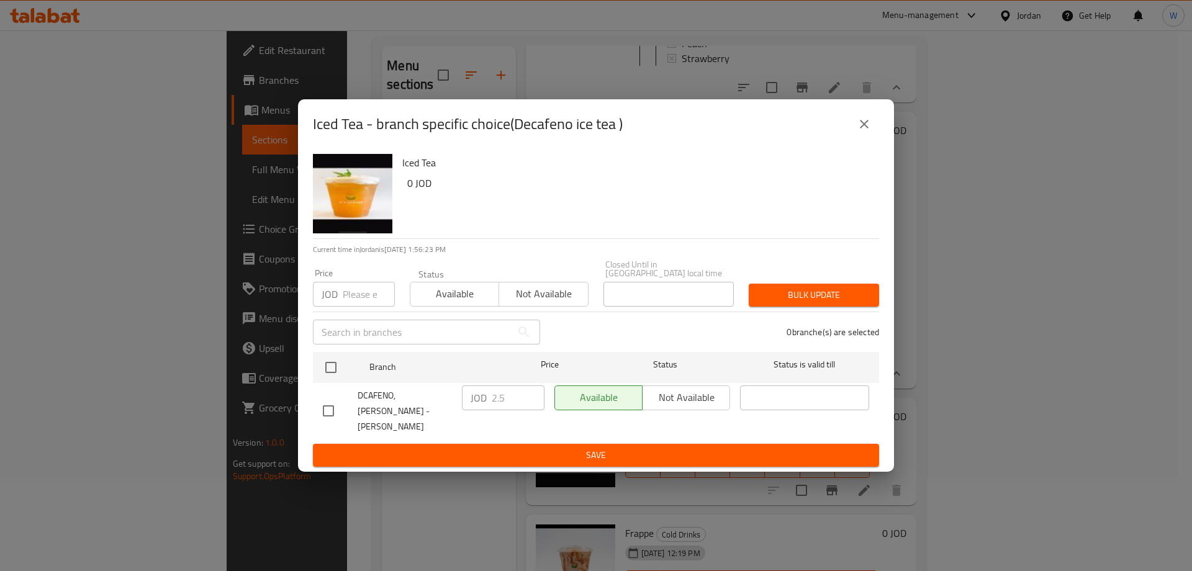
click at [872, 139] on button "close" at bounding box center [864, 124] width 30 height 30
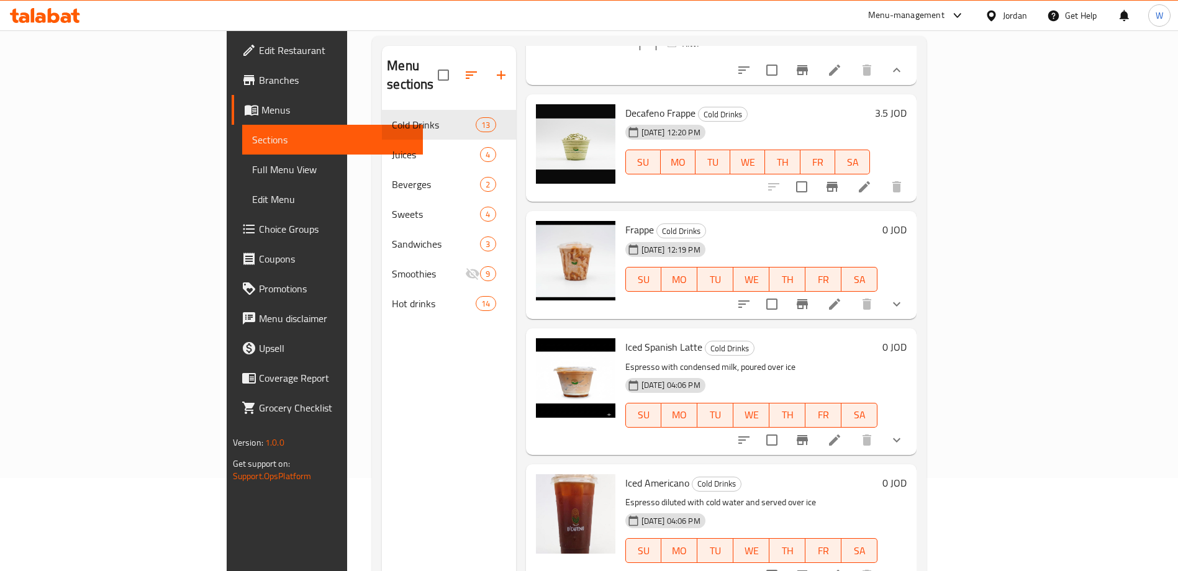
scroll to position [1210, 0]
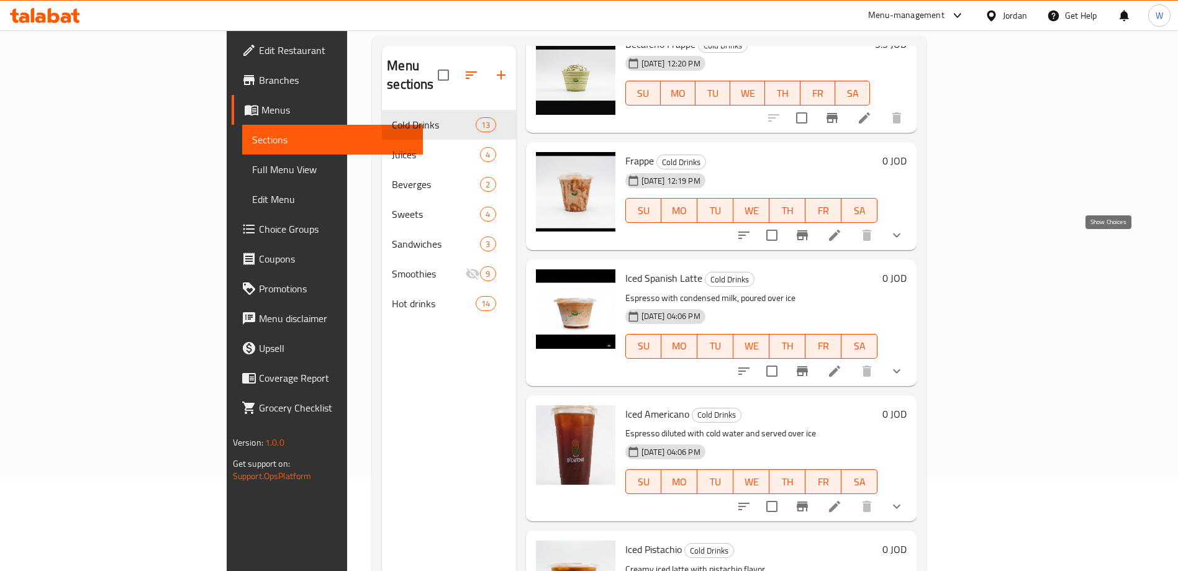
click at [904, 243] on icon "show more" at bounding box center [896, 235] width 15 height 15
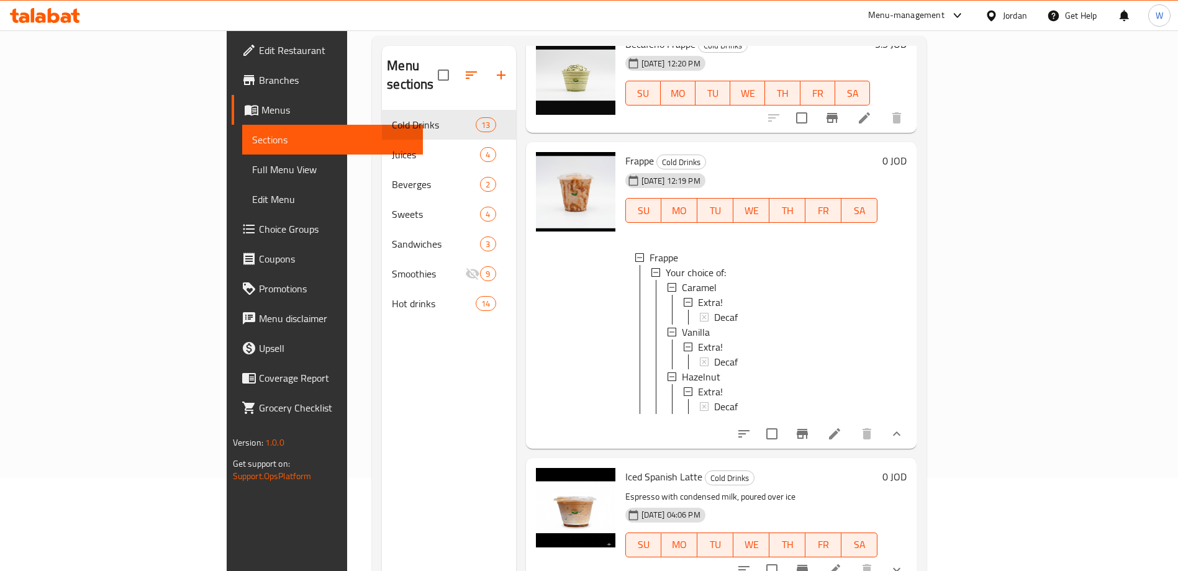
click at [625, 170] on span "Frappe" at bounding box center [639, 160] width 29 height 19
copy span "Frappe"
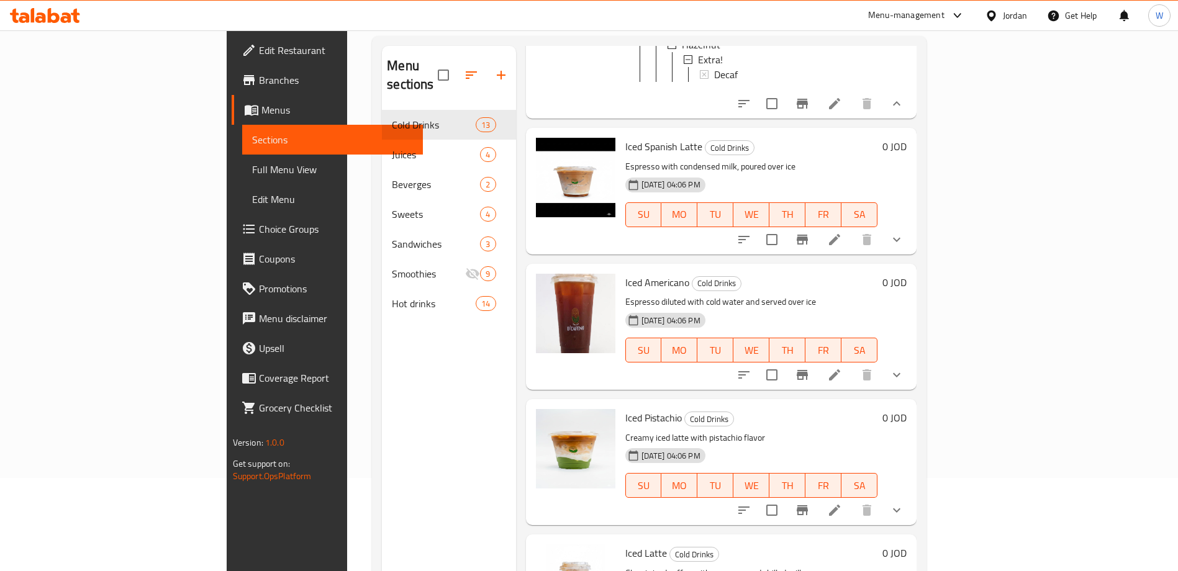
scroll to position [1516, 0]
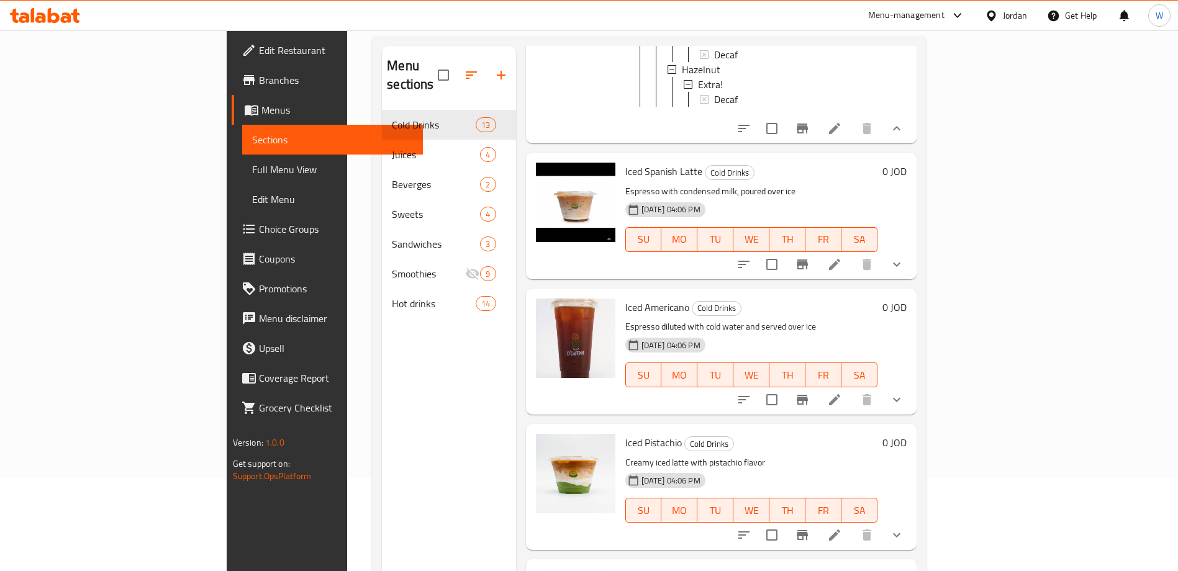
click at [904, 272] on icon "show more" at bounding box center [896, 264] width 15 height 15
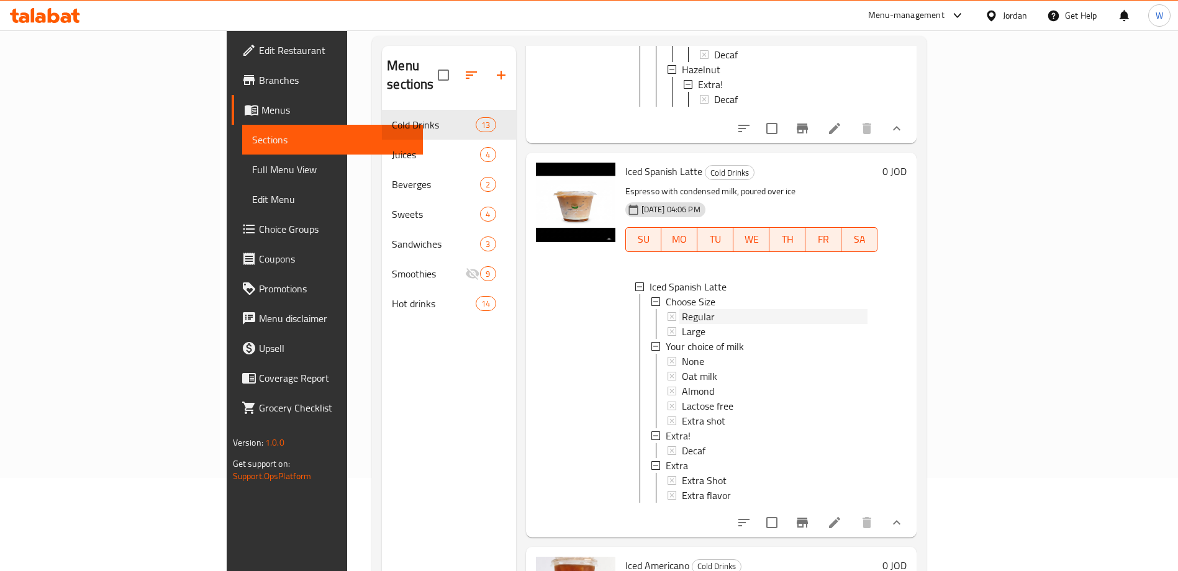
click at [682, 324] on div "Regular" at bounding box center [775, 316] width 186 height 15
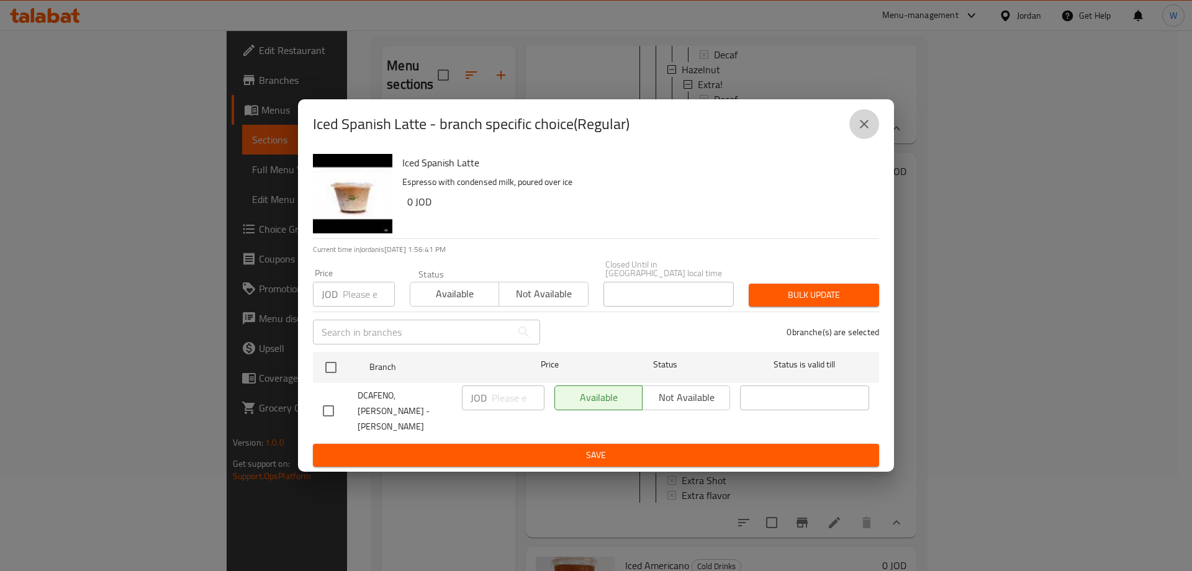
click at [860, 132] on icon "close" at bounding box center [864, 124] width 15 height 15
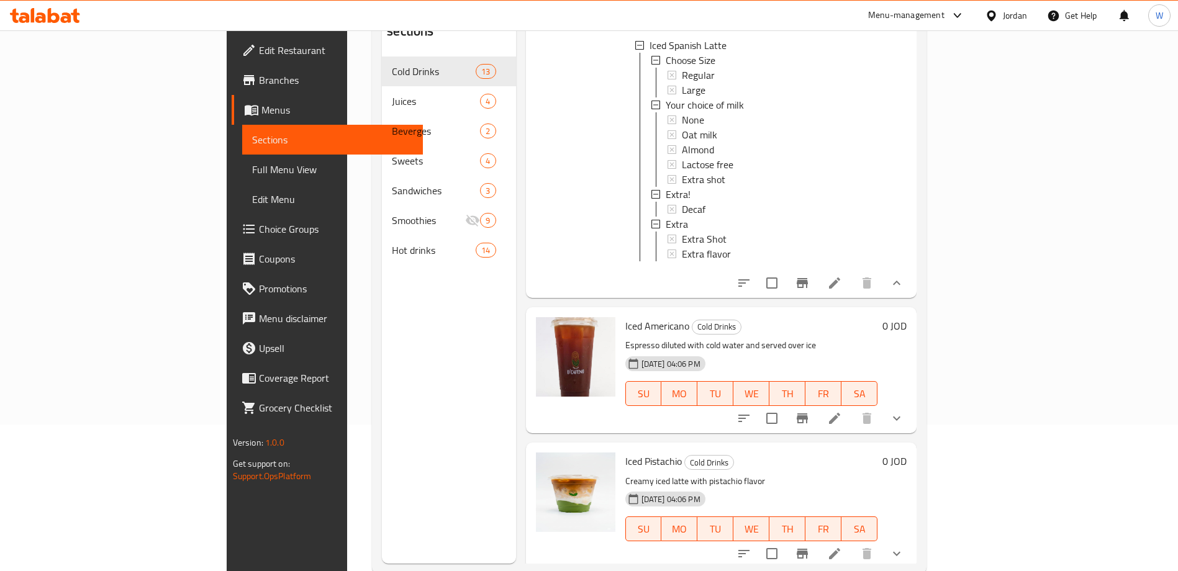
scroll to position [174, 0]
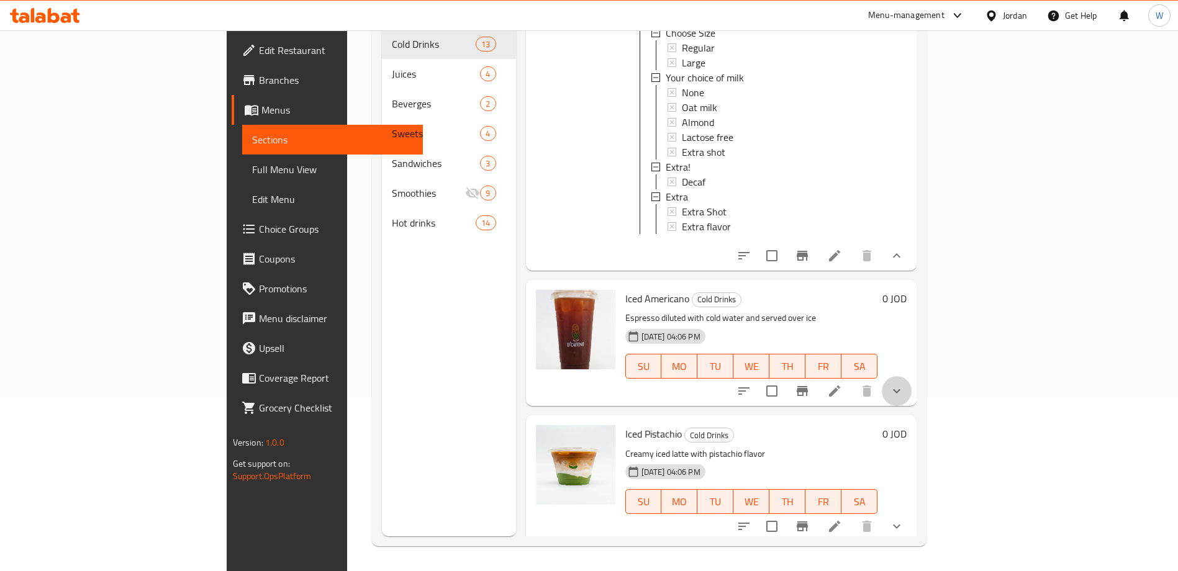
click at [911, 406] on button "show more" at bounding box center [896, 391] width 30 height 30
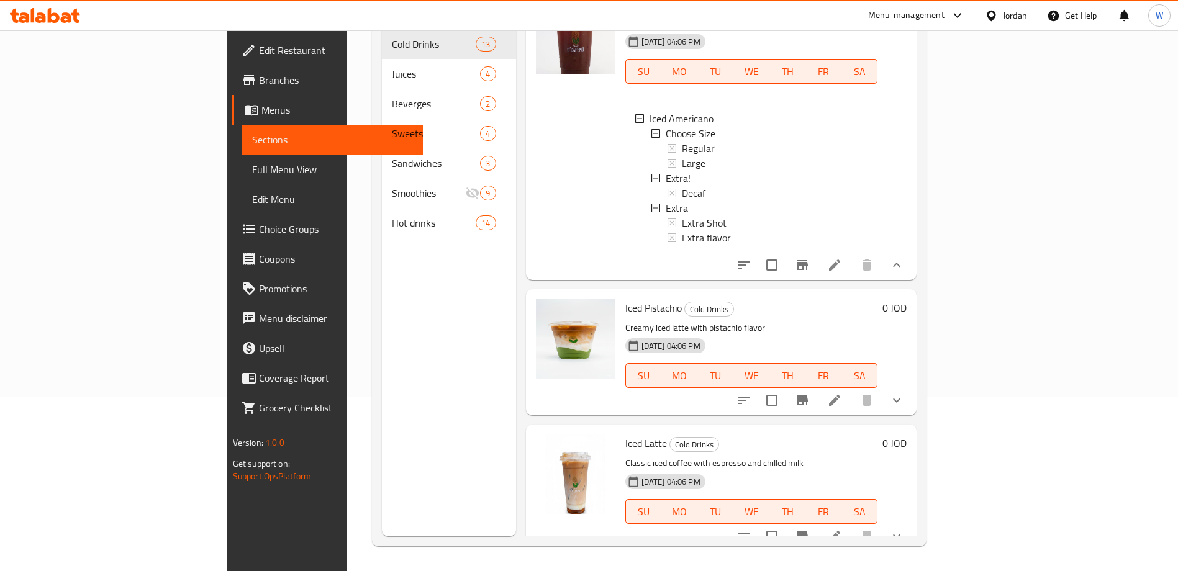
scroll to position [2065, 0]
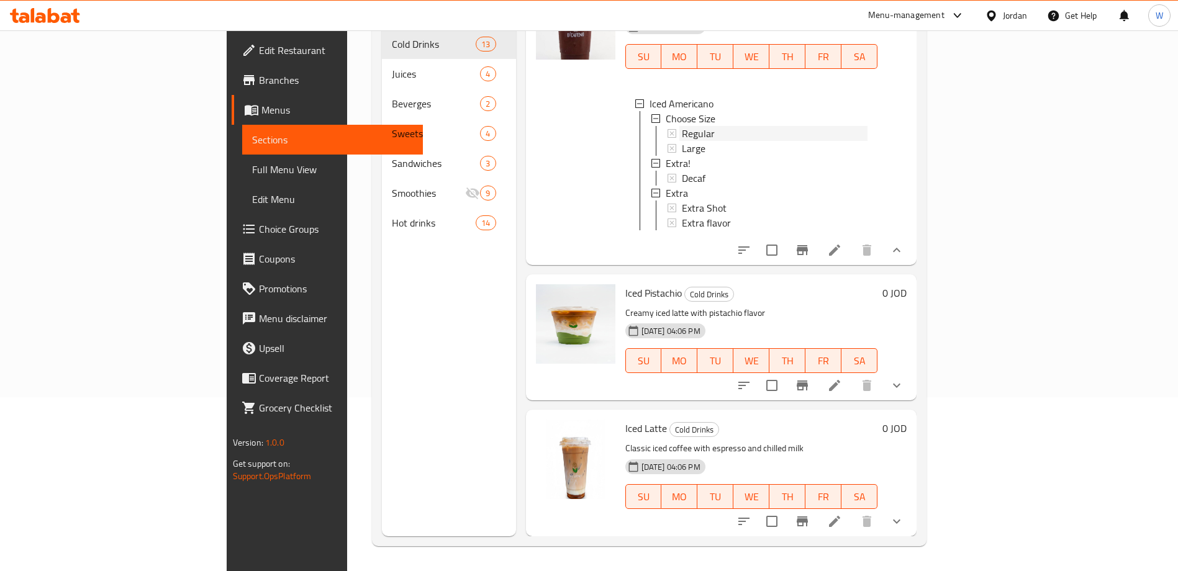
click at [682, 126] on span "Regular" at bounding box center [698, 133] width 33 height 15
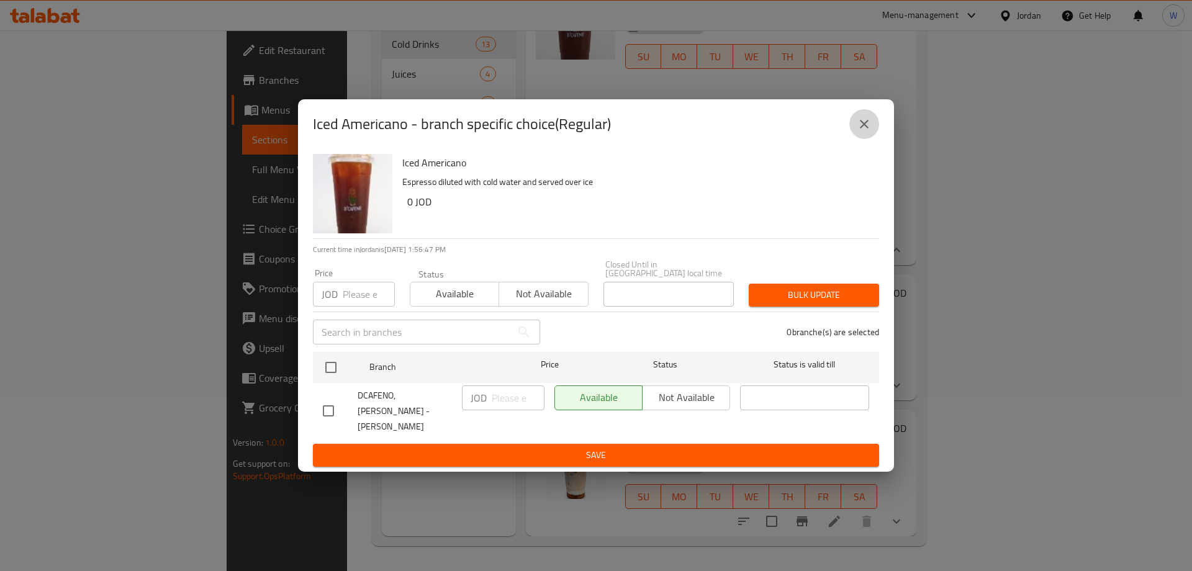
click at [870, 130] on icon "close" at bounding box center [864, 124] width 15 height 15
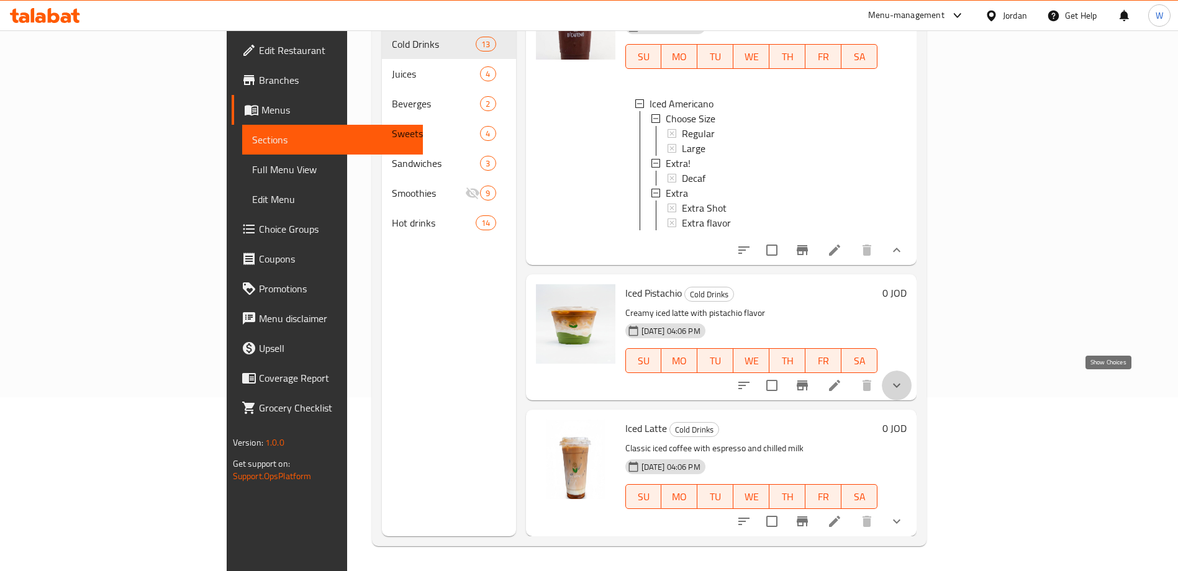
click at [904, 382] on icon "show more" at bounding box center [896, 385] width 15 height 15
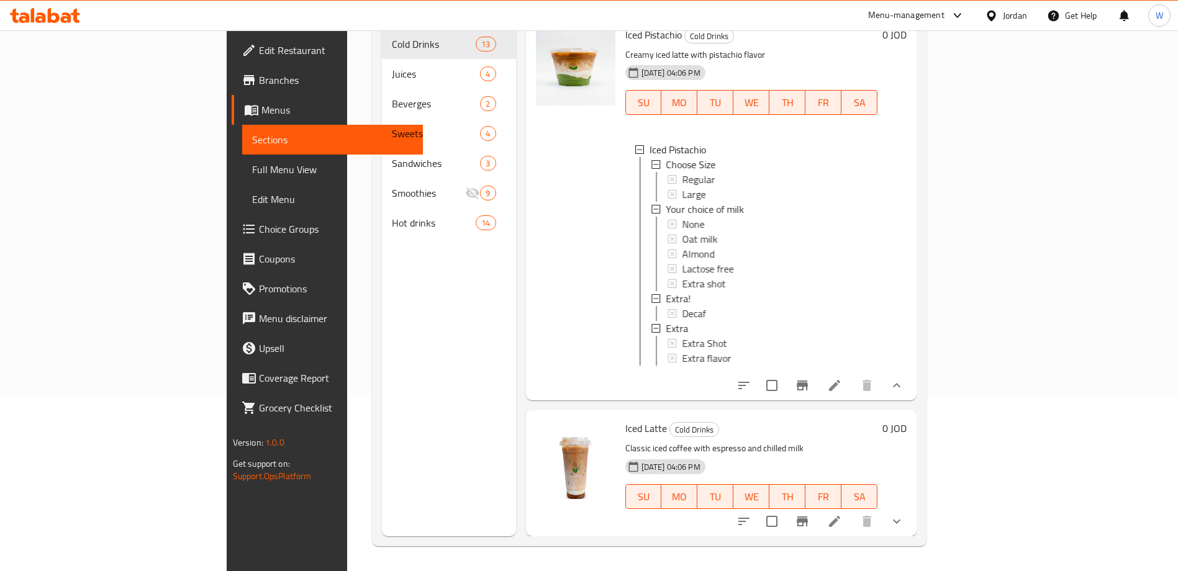
scroll to position [2337, 0]
click at [682, 187] on span "Large" at bounding box center [694, 194] width 24 height 15
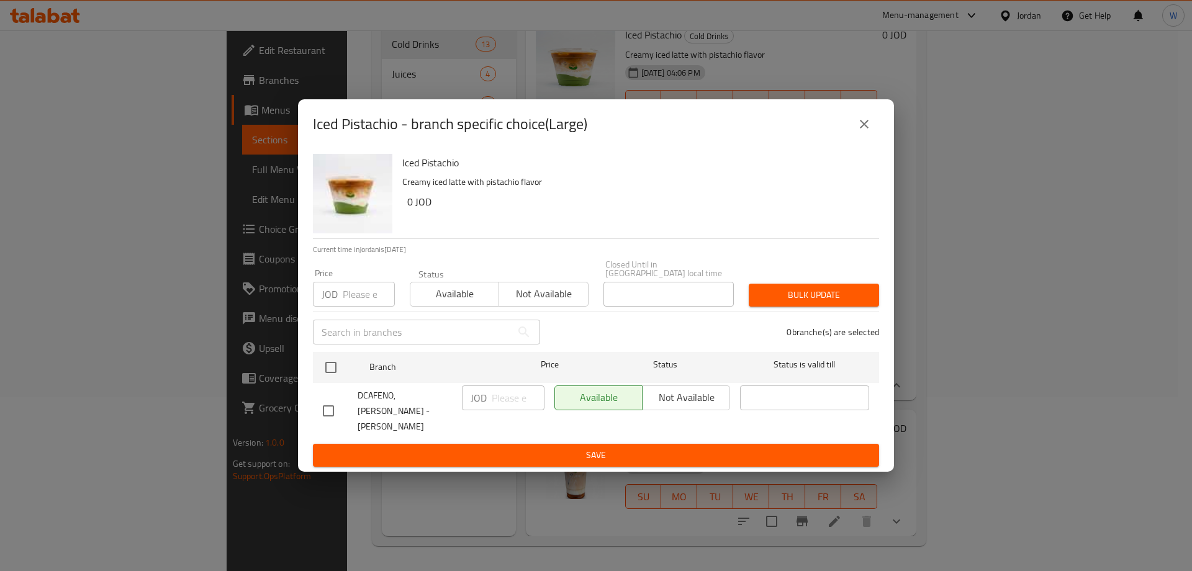
click at [868, 132] on icon "close" at bounding box center [864, 124] width 15 height 15
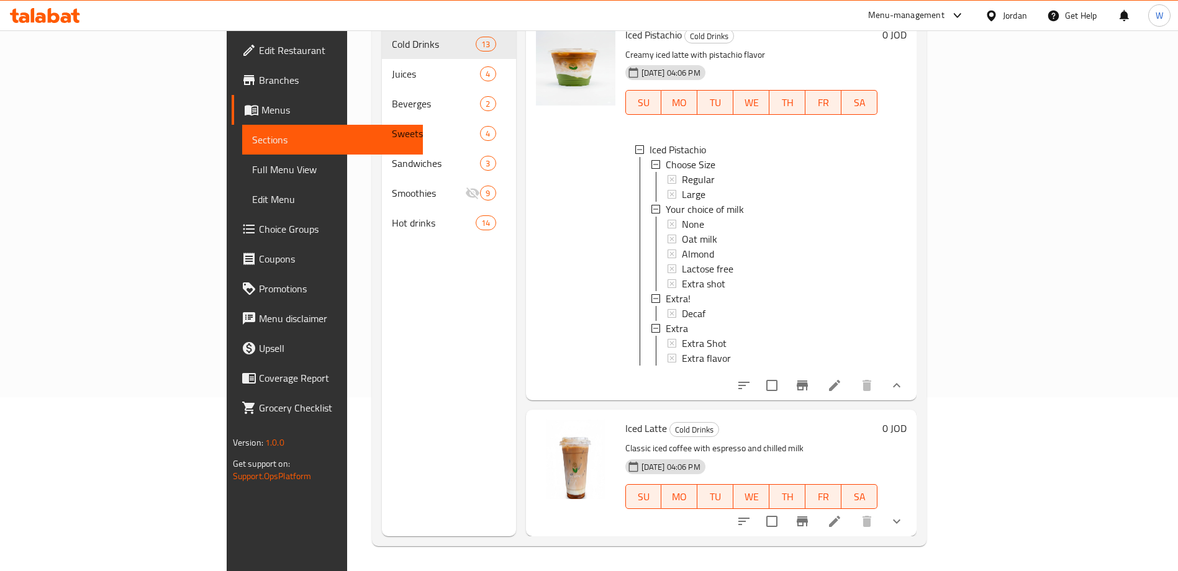
click at [911, 512] on button "show more" at bounding box center [896, 522] width 30 height 30
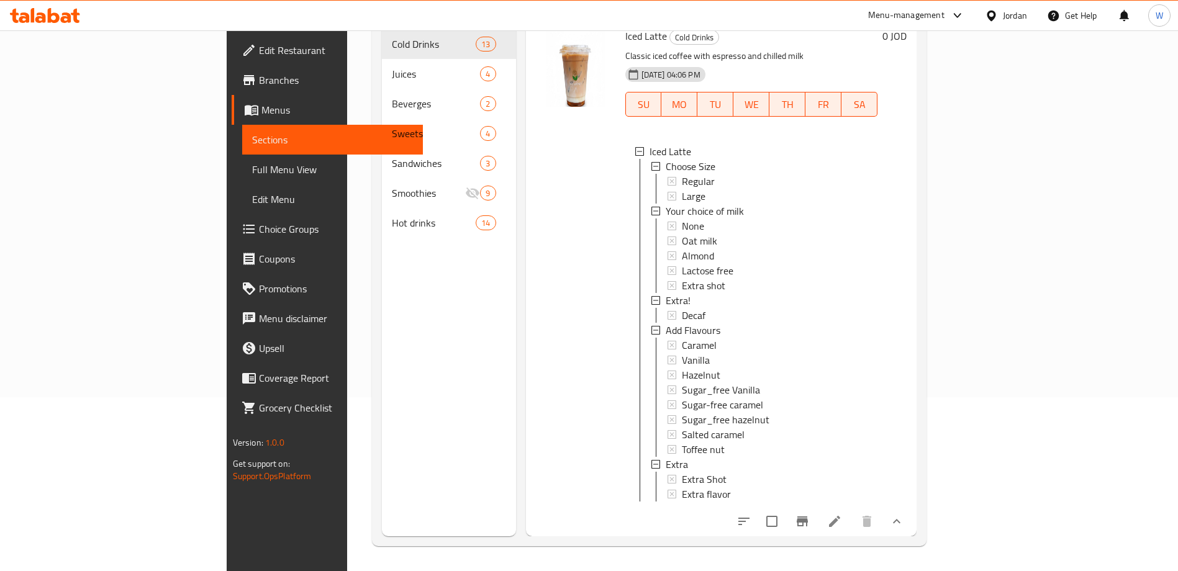
scroll to position [0, 0]
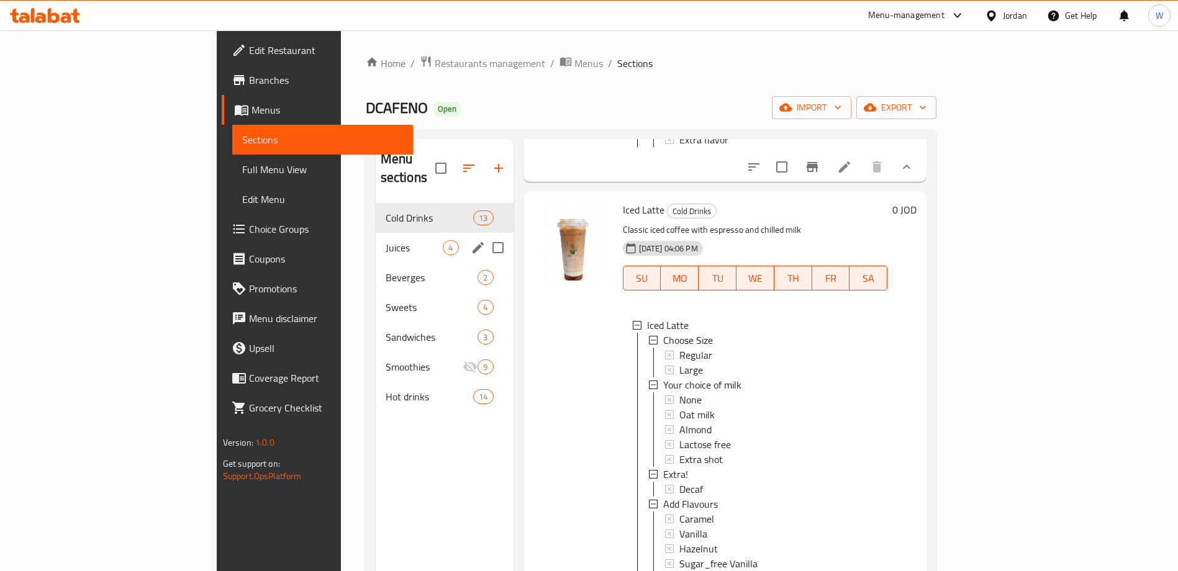
click at [376, 238] on div "Juices 4" at bounding box center [445, 248] width 138 height 30
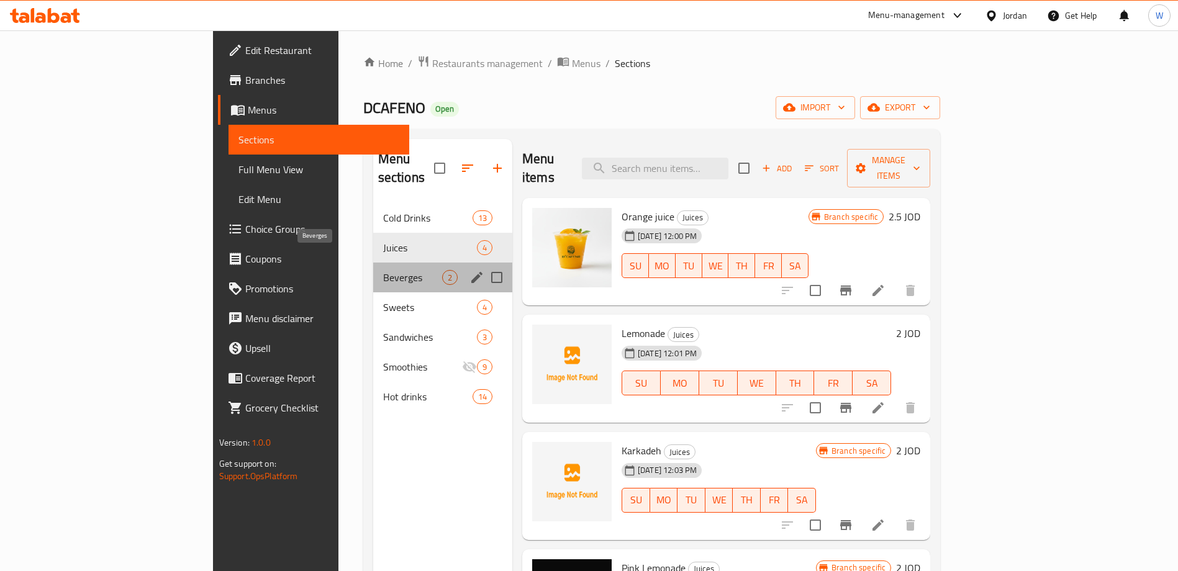
click at [383, 270] on span "Beverges" at bounding box center [412, 277] width 59 height 15
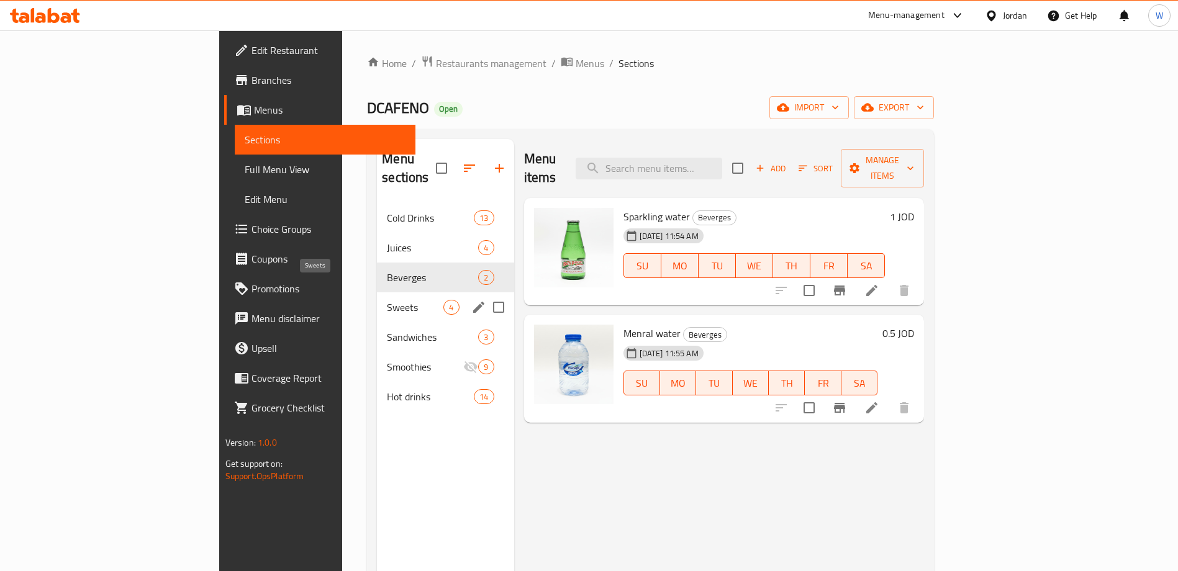
click at [387, 300] on span "Sweets" at bounding box center [415, 307] width 56 height 15
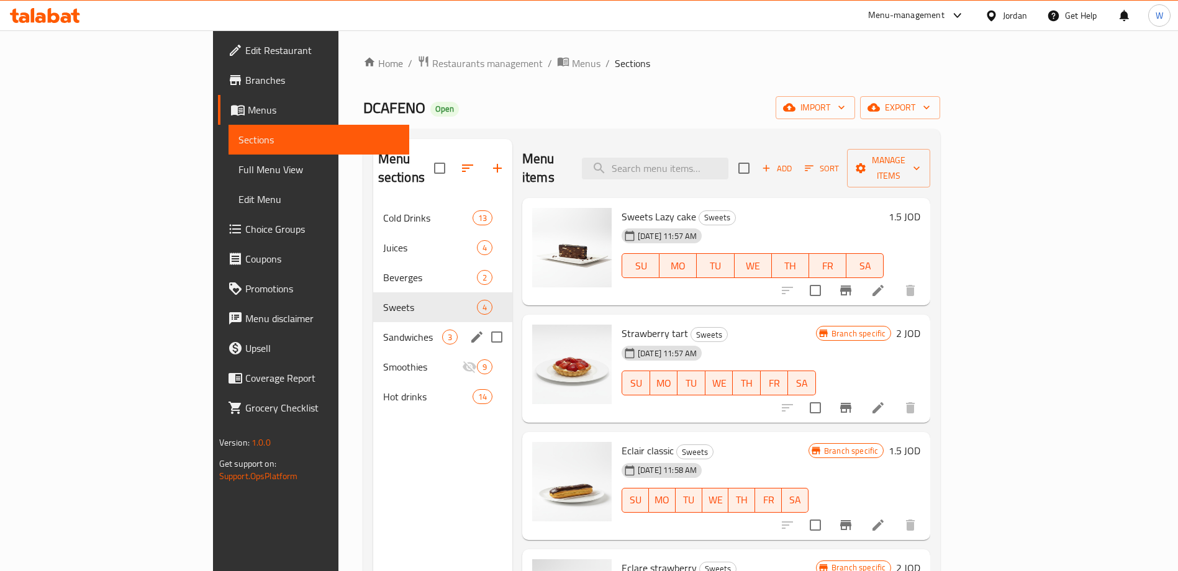
click at [373, 322] on div "Sandwiches 3" at bounding box center [442, 337] width 139 height 30
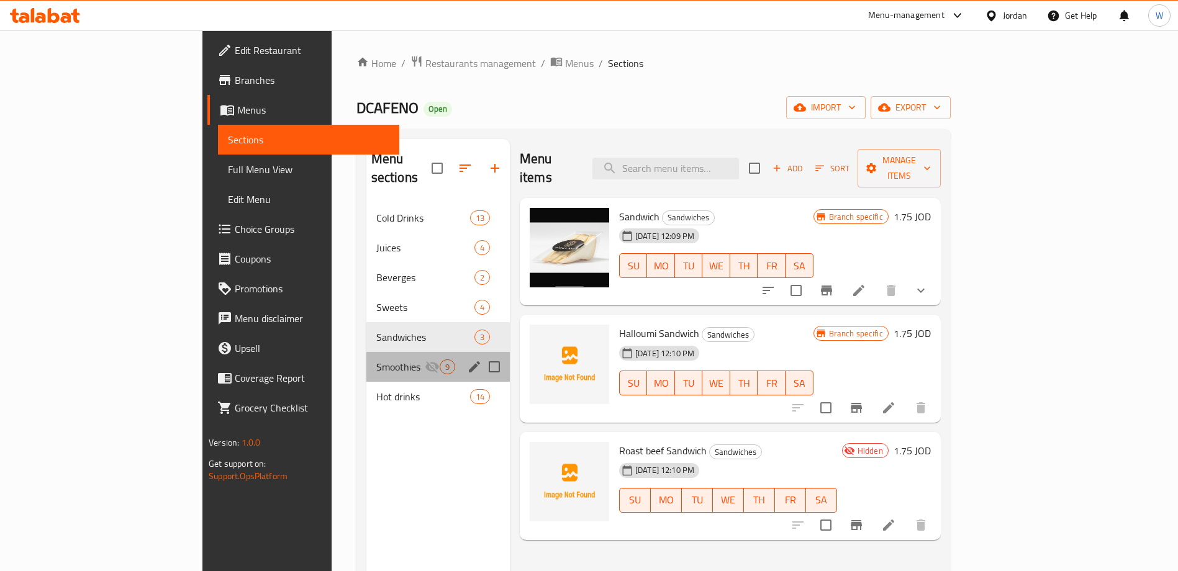
click at [376, 359] on span "Smoothies" at bounding box center [400, 366] width 48 height 15
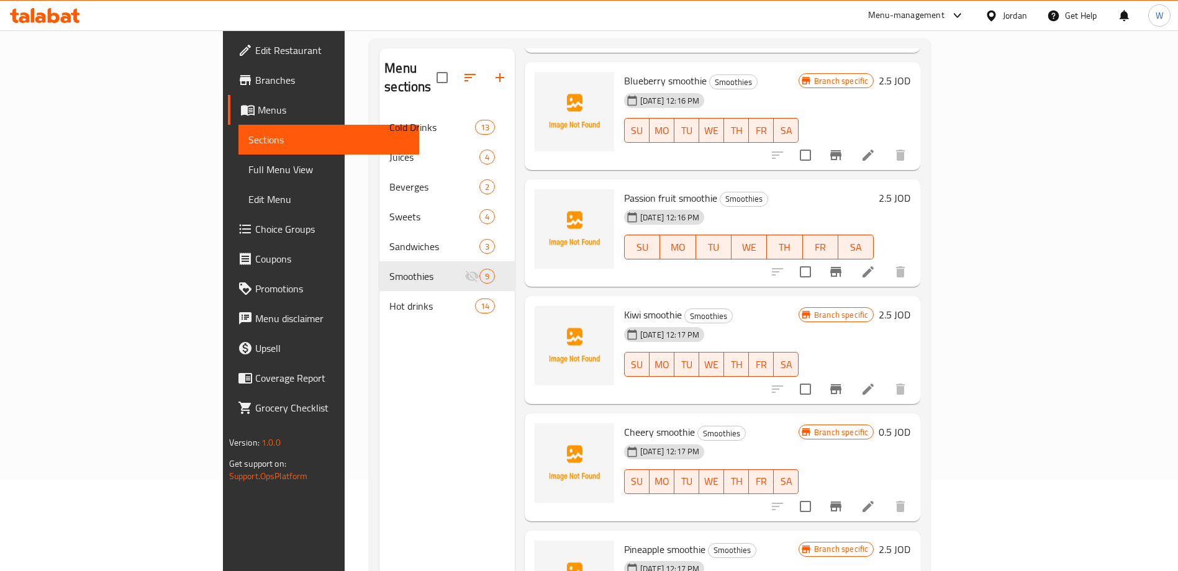
scroll to position [174, 0]
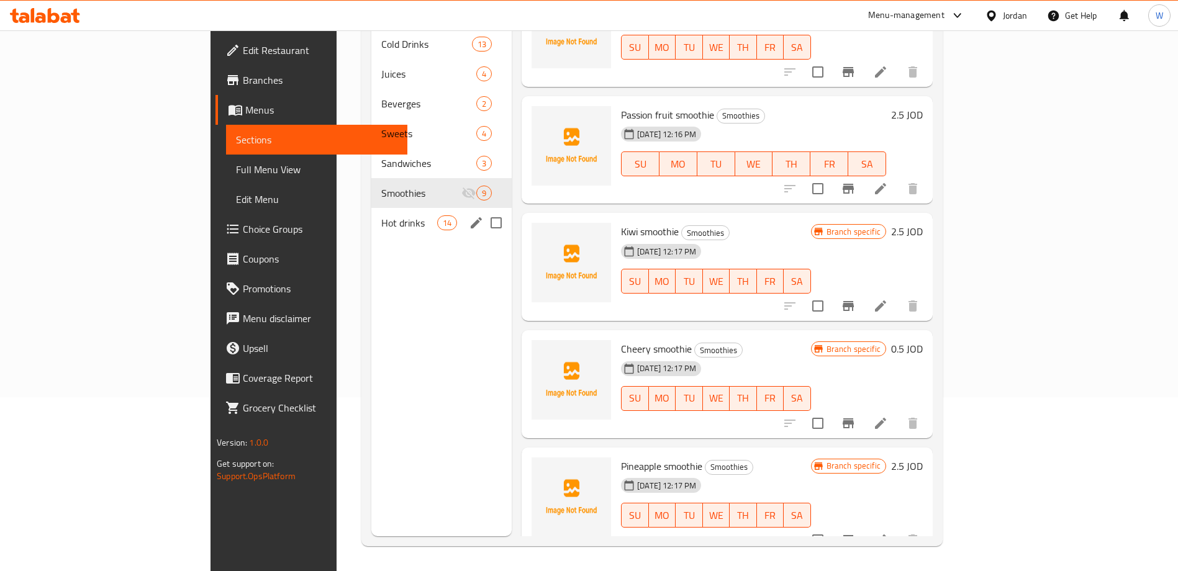
click at [381, 215] on span "Hot drinks" at bounding box center [409, 222] width 56 height 15
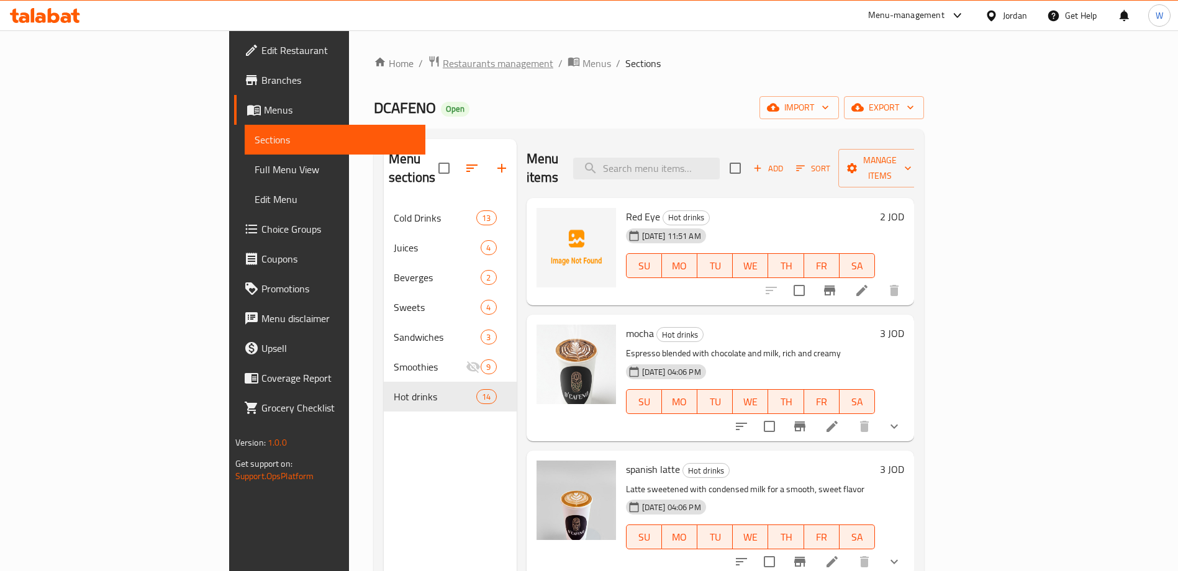
click at [443, 61] on span "Restaurants management" at bounding box center [498, 63] width 110 height 15
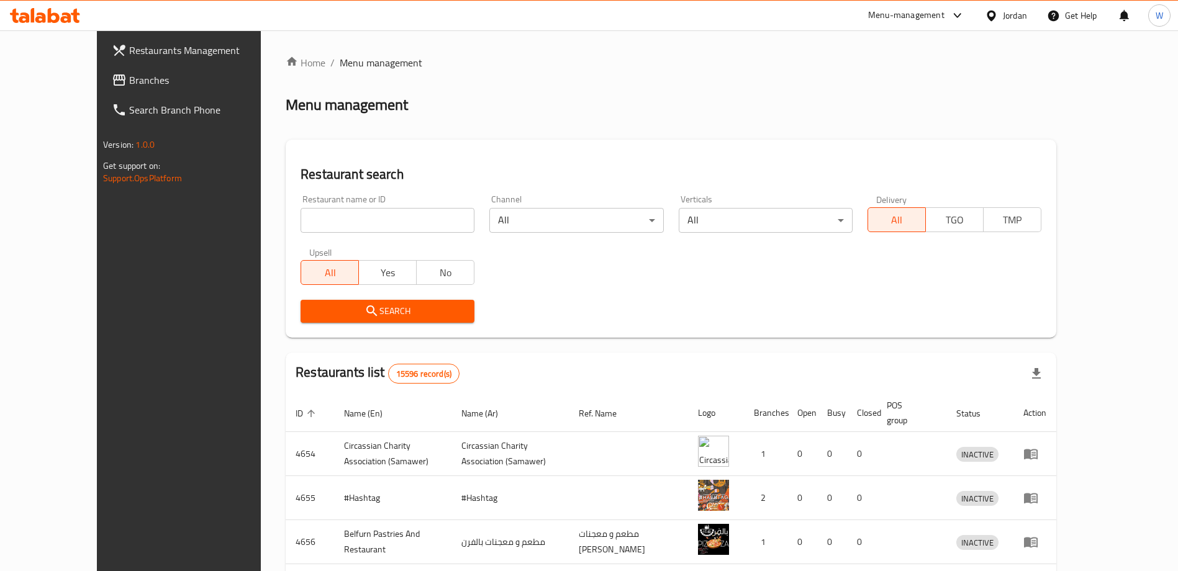
click at [324, 219] on input "search" at bounding box center [387, 220] width 174 height 25
type input "bae"
click button "Search" at bounding box center [387, 311] width 174 height 23
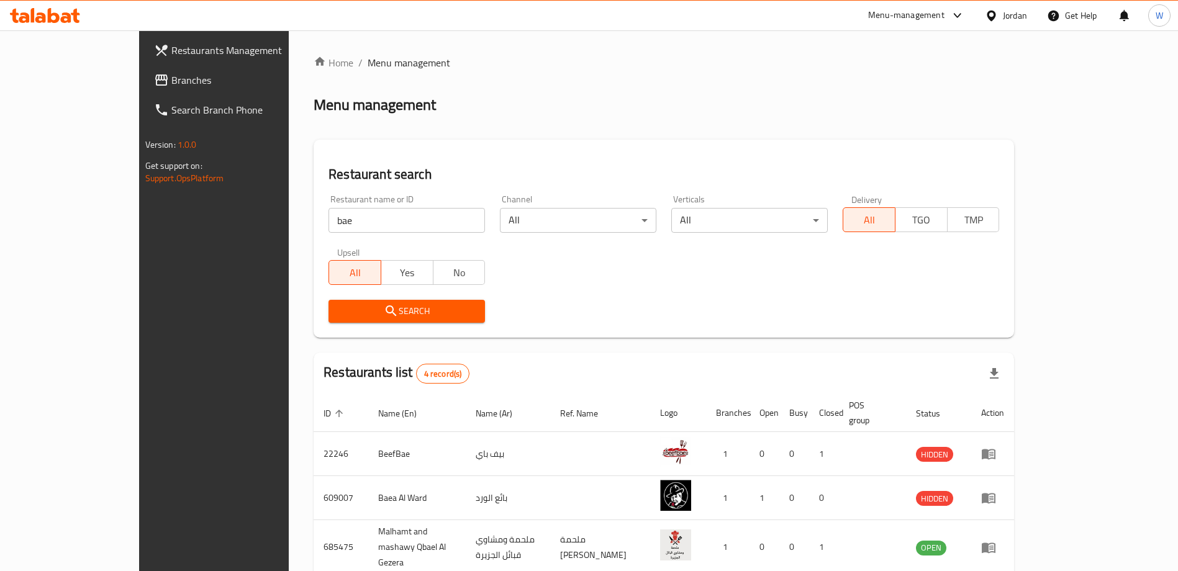
click at [884, 284] on div "Restaurant name or ID bae Restaurant name or ID Channel All ​ Verticals All ​ D…" at bounding box center [663, 258] width 685 height 143
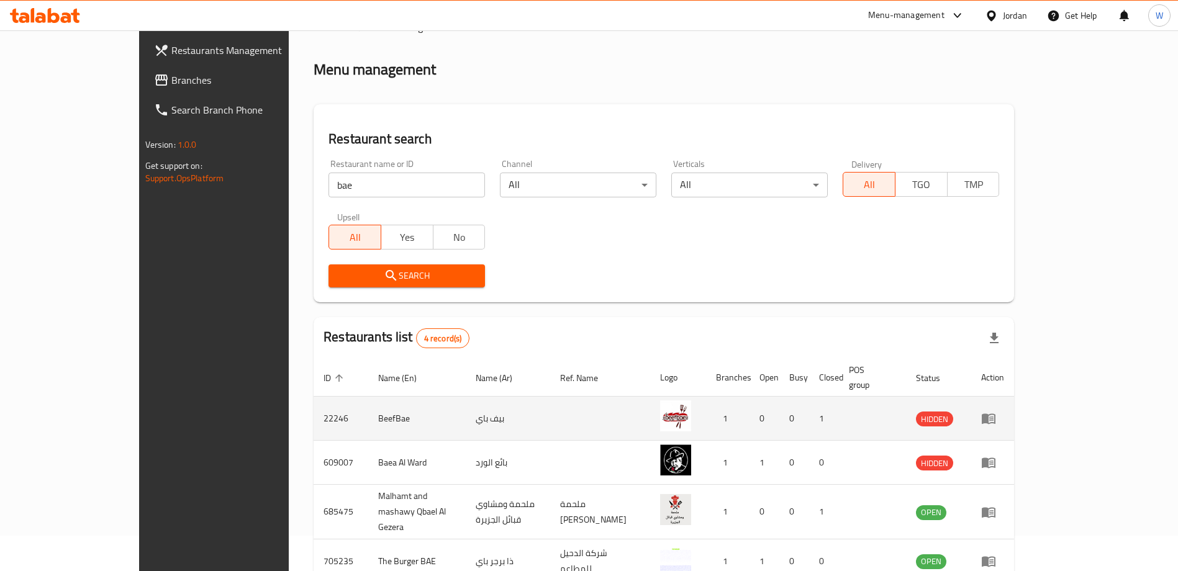
scroll to position [91, 0]
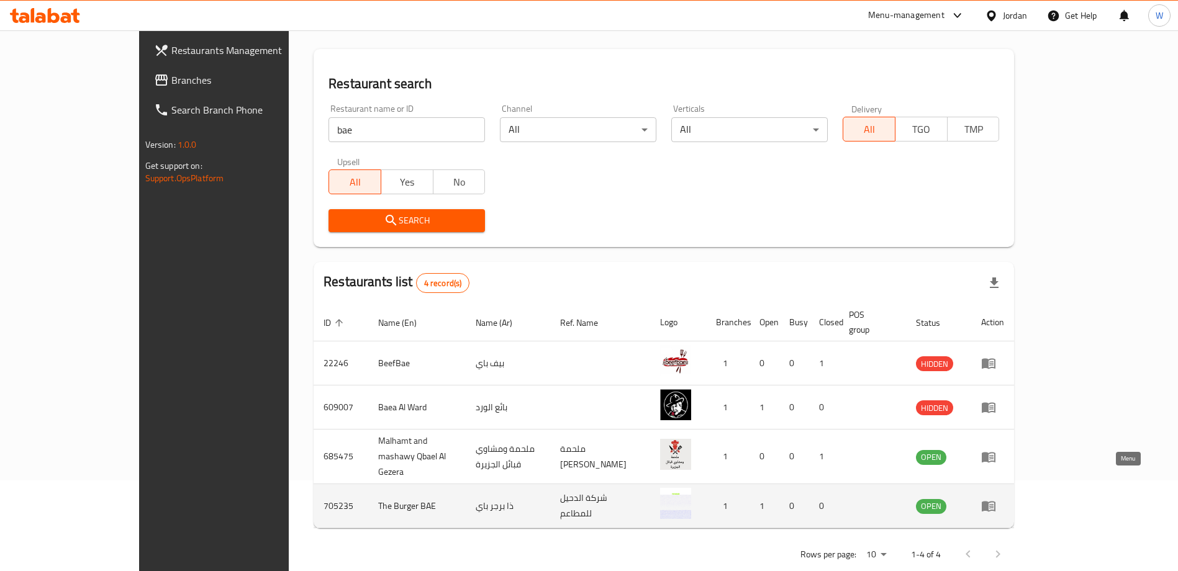
click at [996, 498] on icon "enhanced table" at bounding box center [988, 505] width 15 height 15
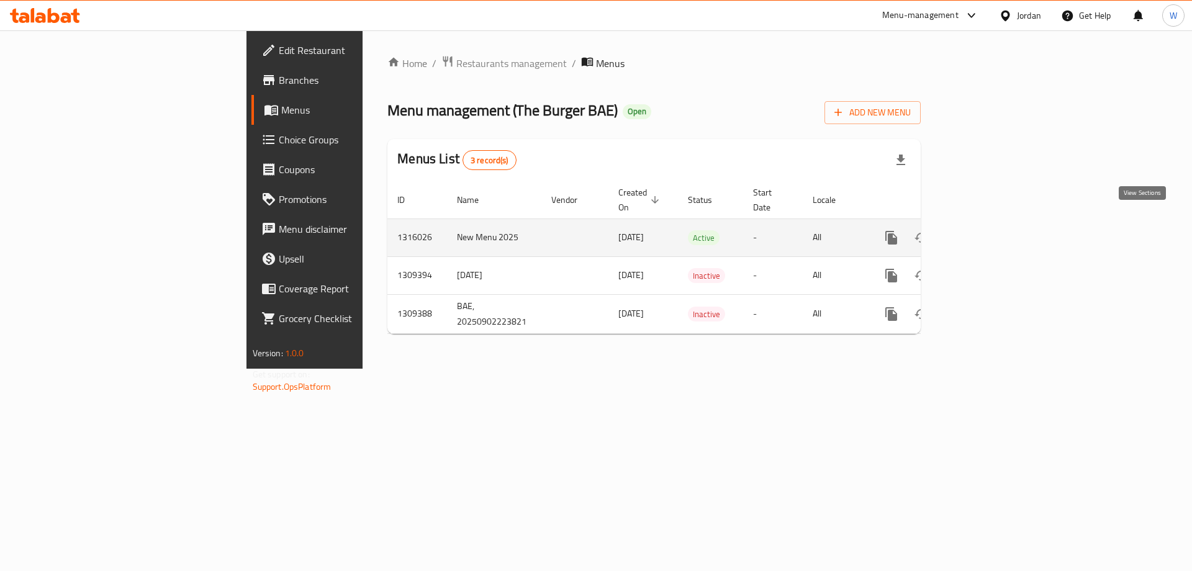
click at [996, 223] on link "enhanced table" at bounding box center [981, 238] width 30 height 30
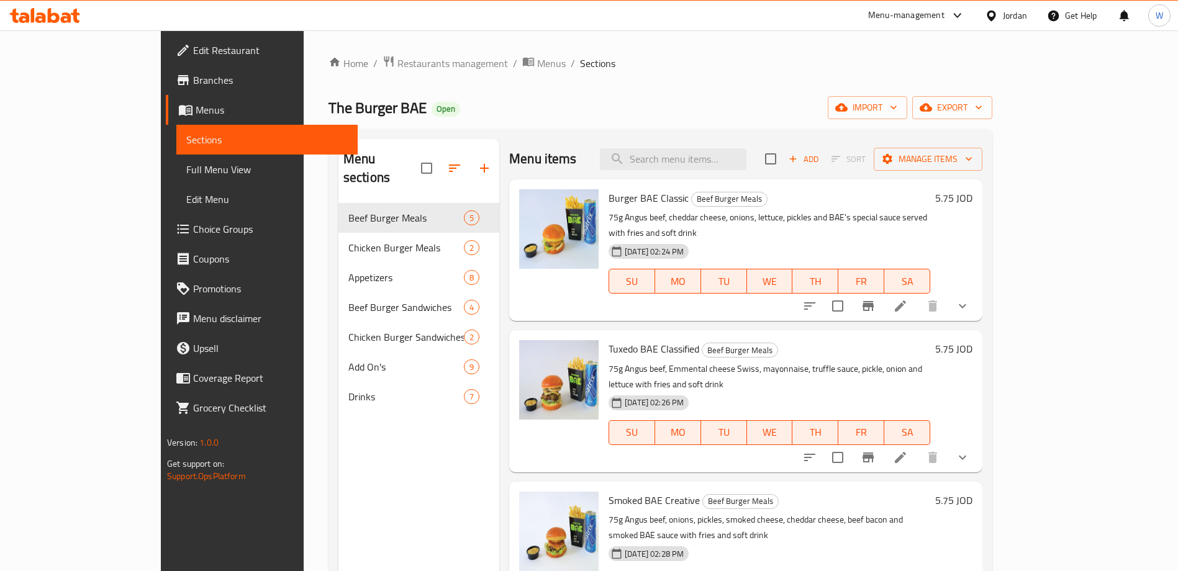
click at [711, 95] on div "Home / Restaurants management / Menus / Sections The Burger BAE Open import exp…" at bounding box center [660, 387] width 664 height 665
click at [534, 66] on ol "Home / Restaurants management / Menus / Sections" at bounding box center [660, 63] width 664 height 16
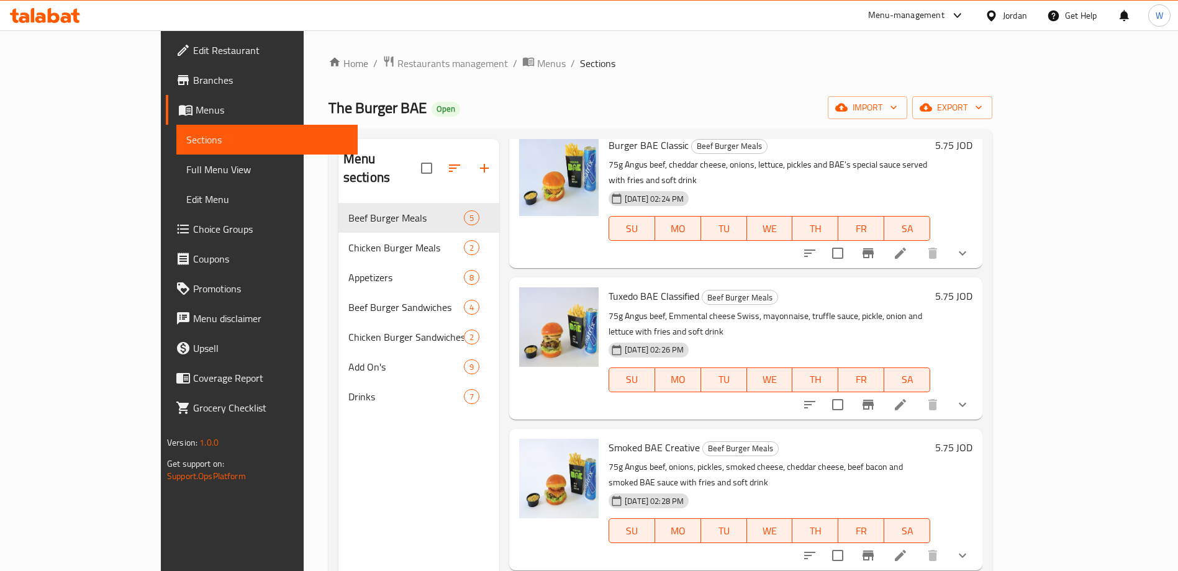
scroll to position [93, 0]
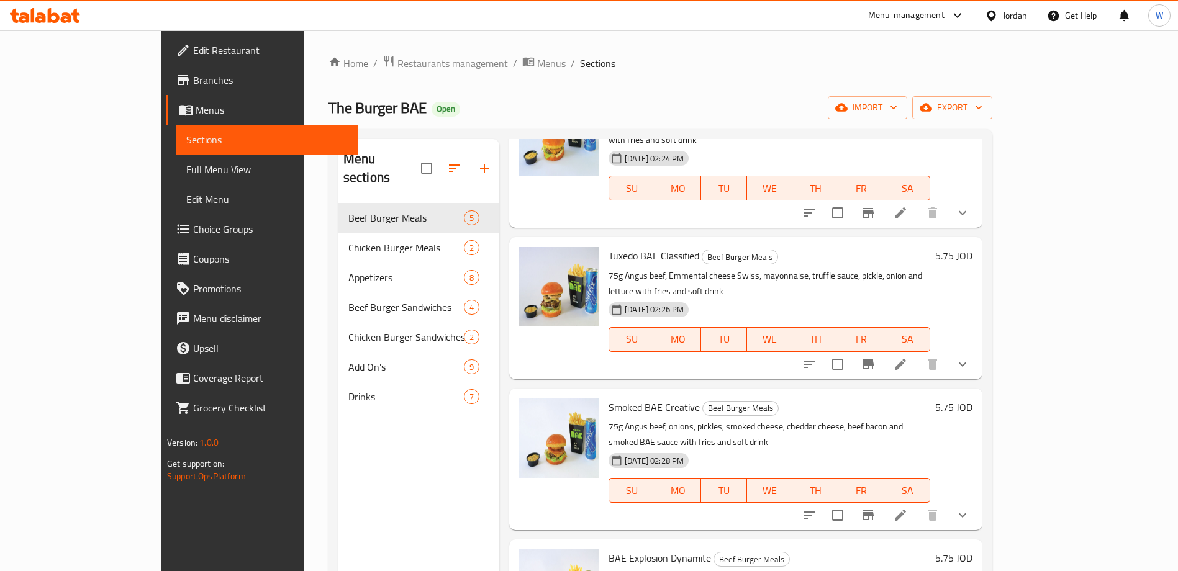
click at [397, 63] on span "Restaurants management" at bounding box center [452, 63] width 110 height 15
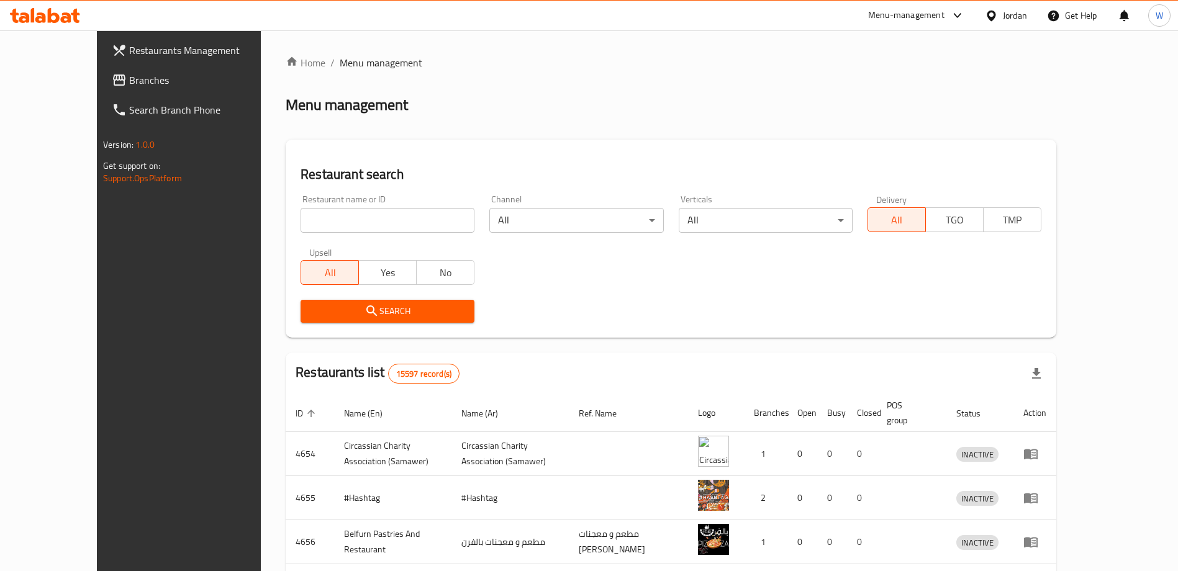
click at [328, 222] on input "search" at bounding box center [387, 220] width 174 height 25
click at [351, 220] on input "search" at bounding box center [387, 220] width 174 height 25
